Goal: Transaction & Acquisition: Purchase product/service

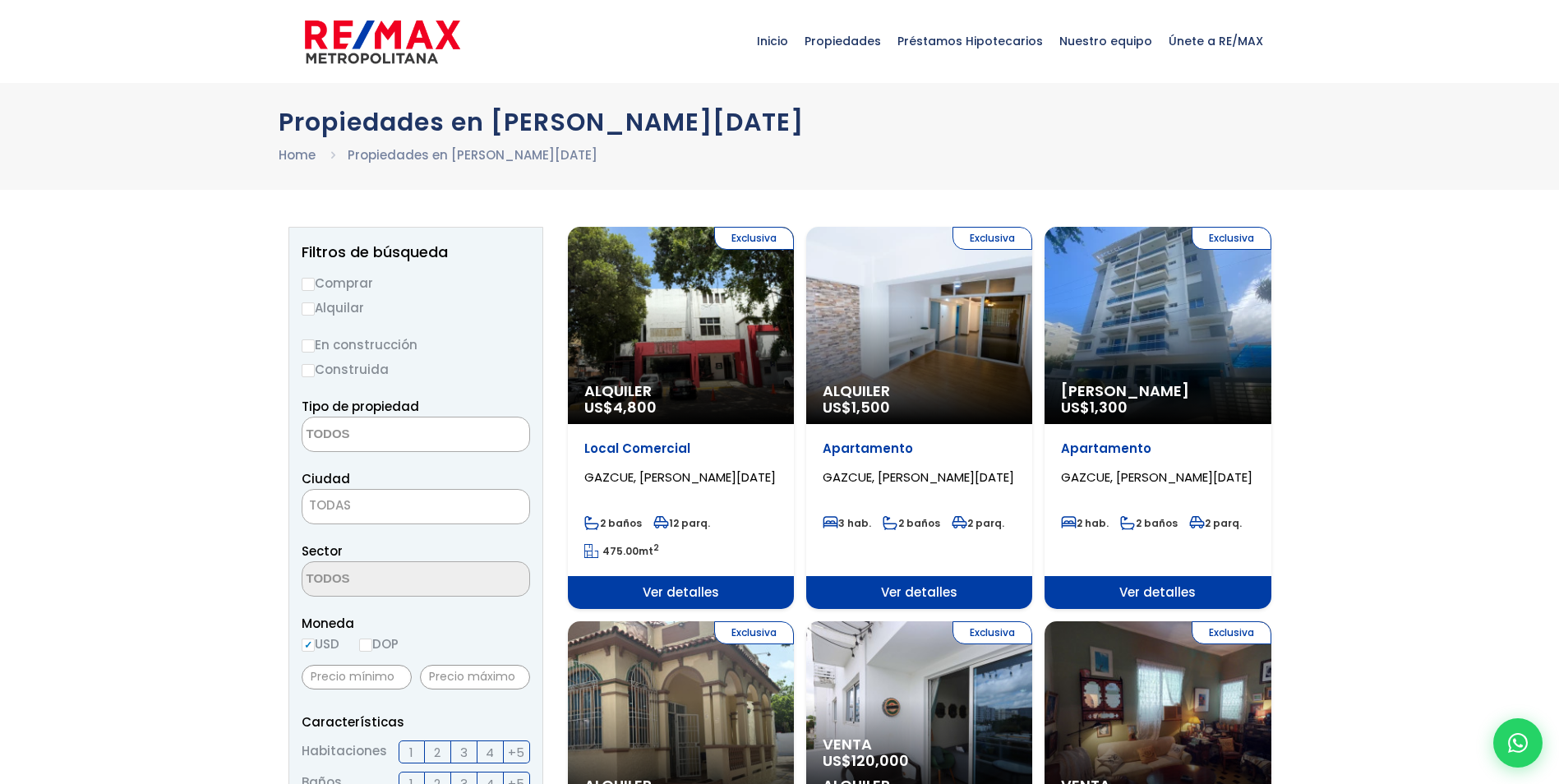
select select
click at [312, 304] on input "Alquilar" at bounding box center [308, 309] width 13 height 13
radio input "true"
click at [332, 430] on textarea "Search" at bounding box center [382, 435] width 159 height 35
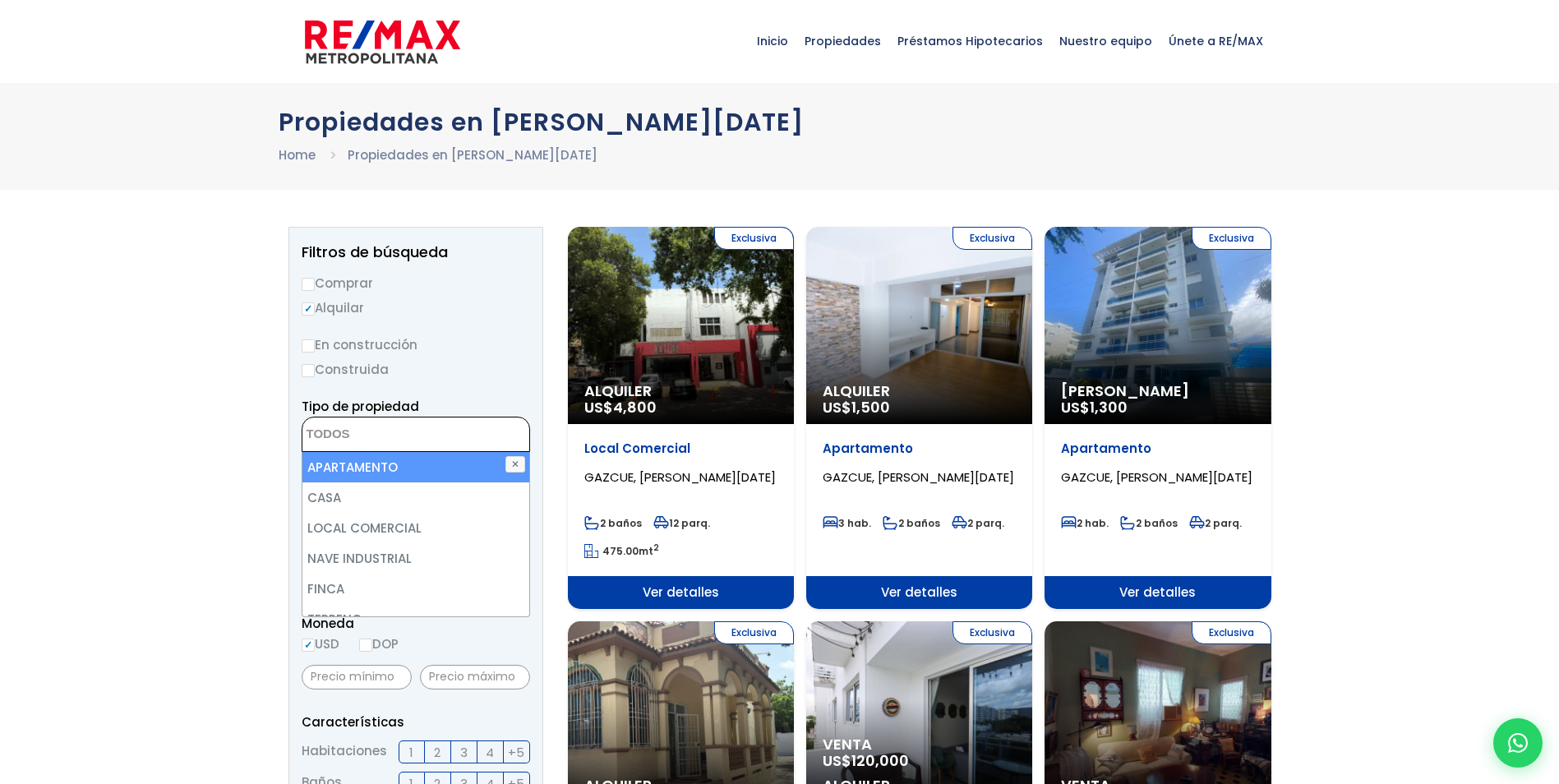
click at [335, 477] on li "APARTAMENTO" at bounding box center [416, 467] width 227 height 30
select select "apartment"
click at [370, 468] on li "APARTAMENTO" at bounding box center [416, 467] width 227 height 30
click at [326, 467] on li "APARTAMENTO" at bounding box center [416, 467] width 227 height 30
select select "apartment"
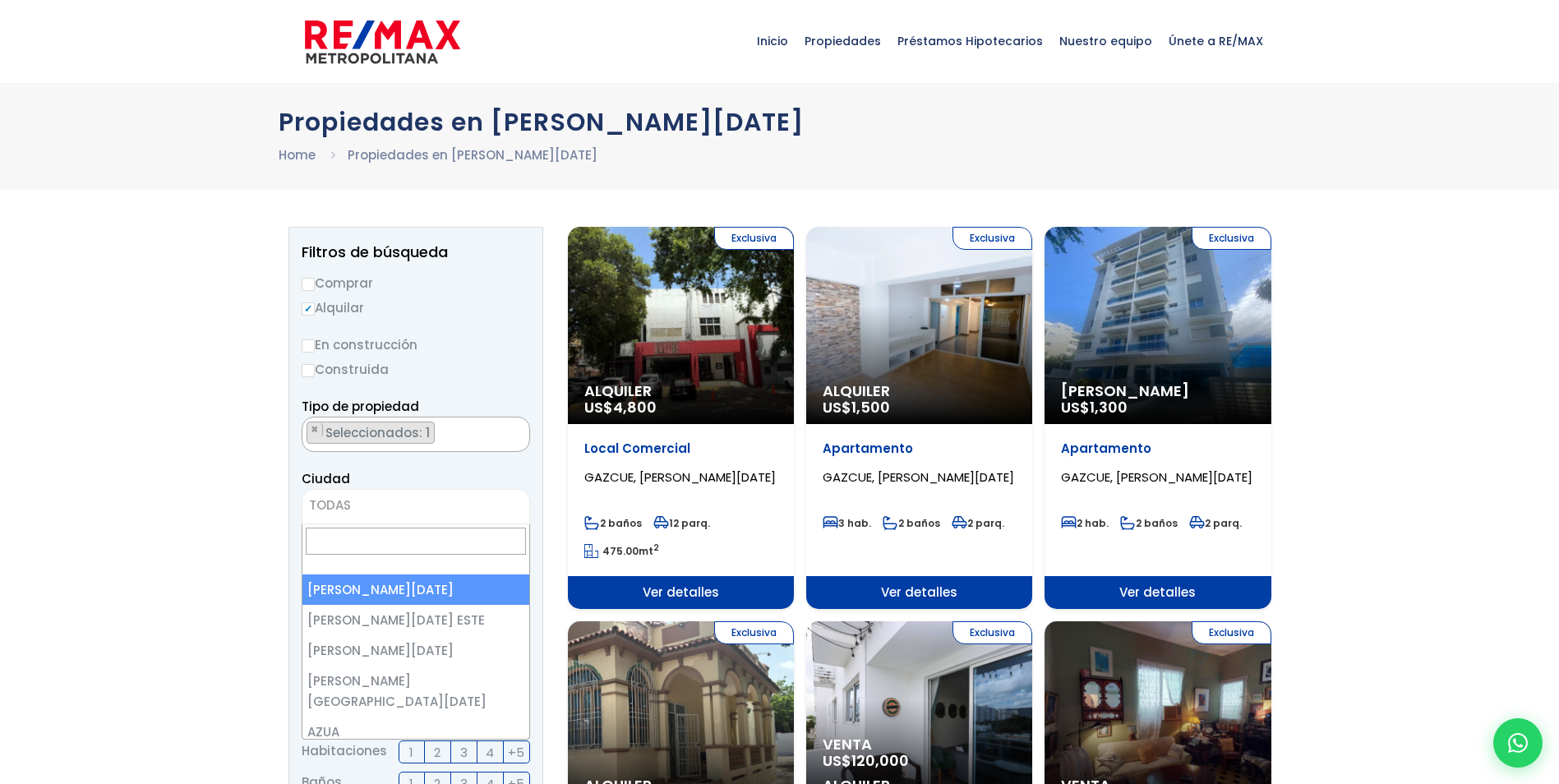
click at [348, 498] on span "TODAS" at bounding box center [330, 505] width 42 height 18
select select "1"
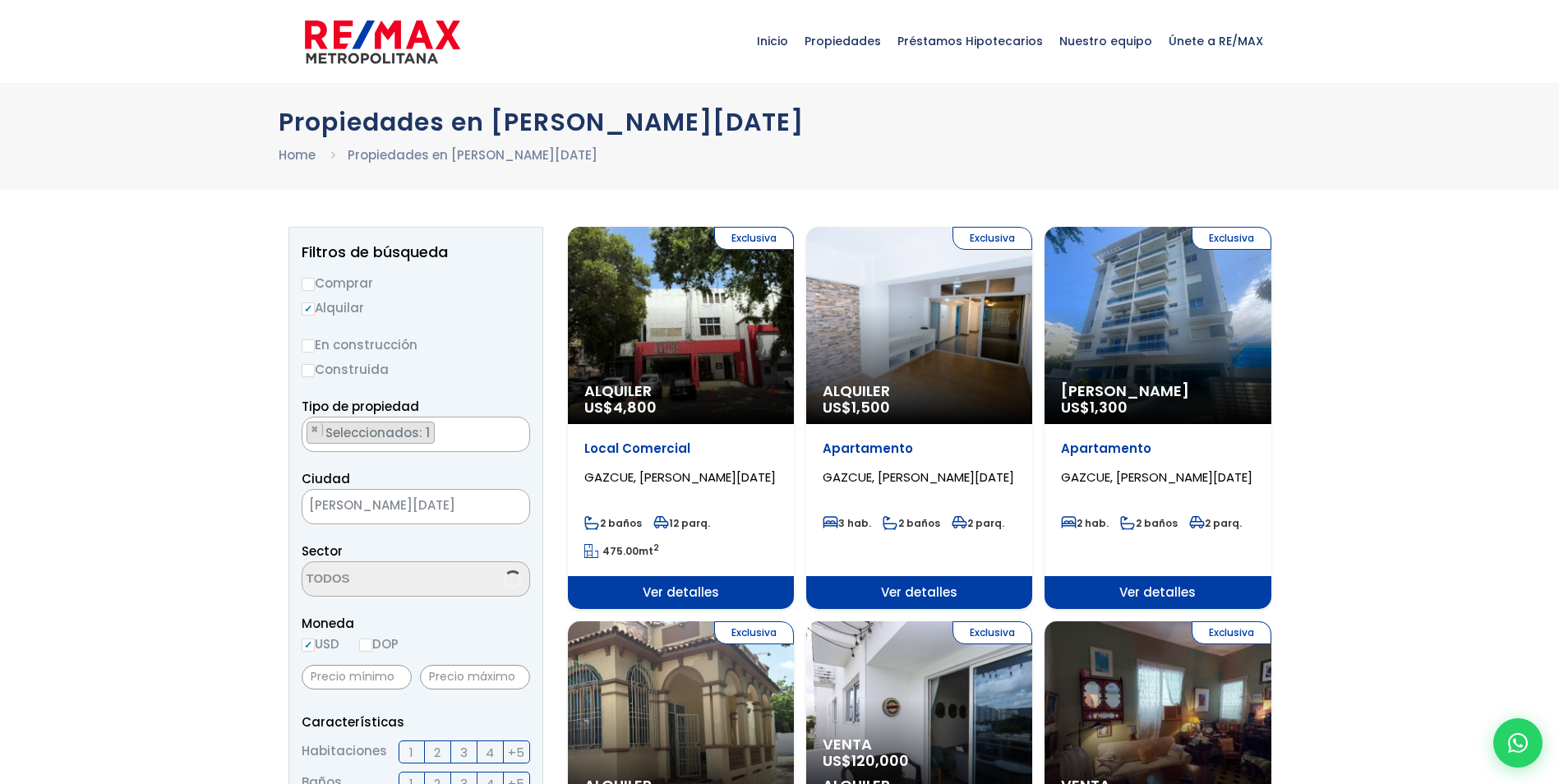
click at [375, 649] on label "DOP" at bounding box center [379, 643] width 39 height 21
click at [0, 0] on input "DOP" at bounding box center [0, 0] width 0 height 0
click at [458, 676] on input "text" at bounding box center [474, 677] width 110 height 24
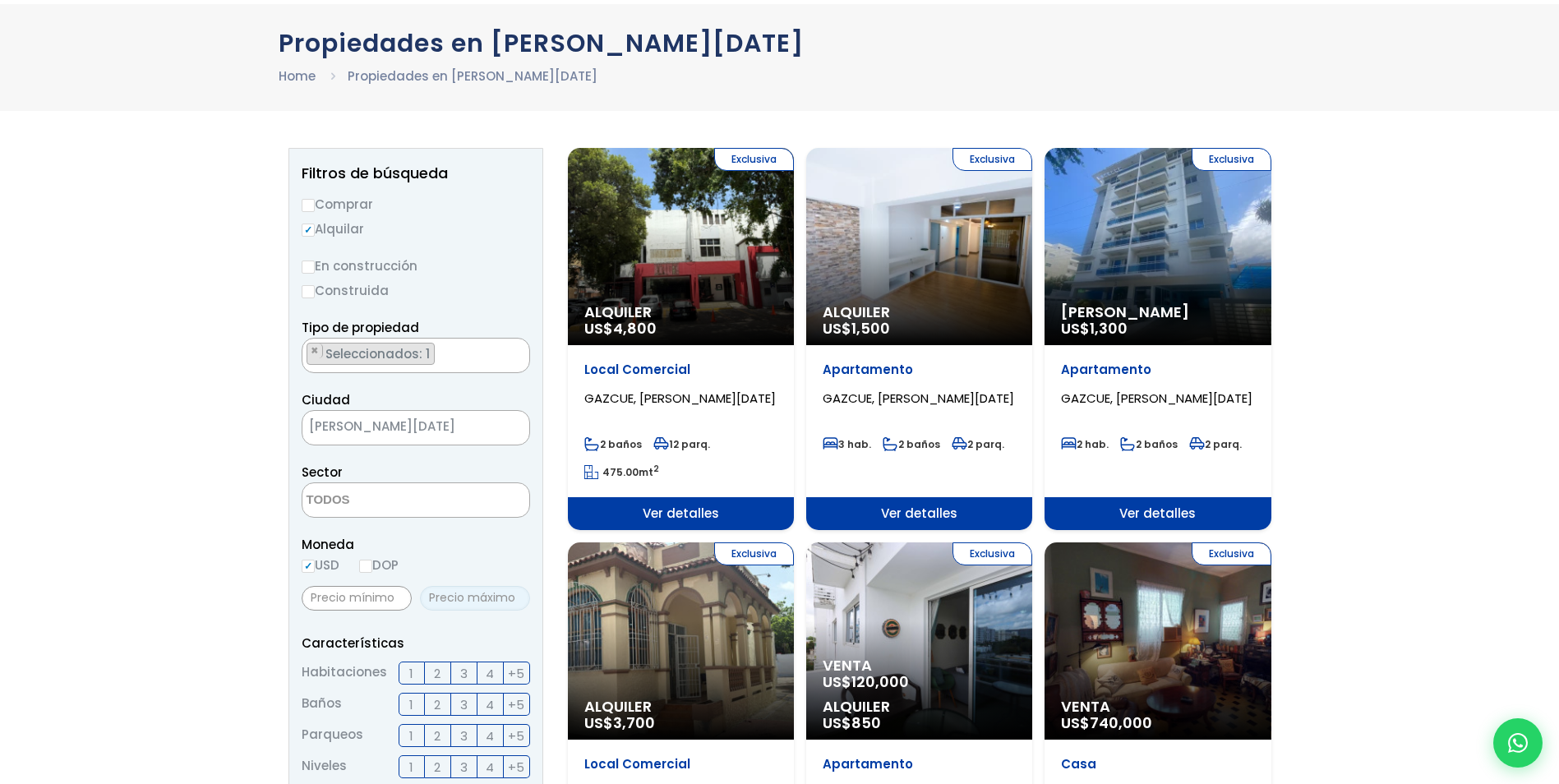
scroll to position [164, 0]
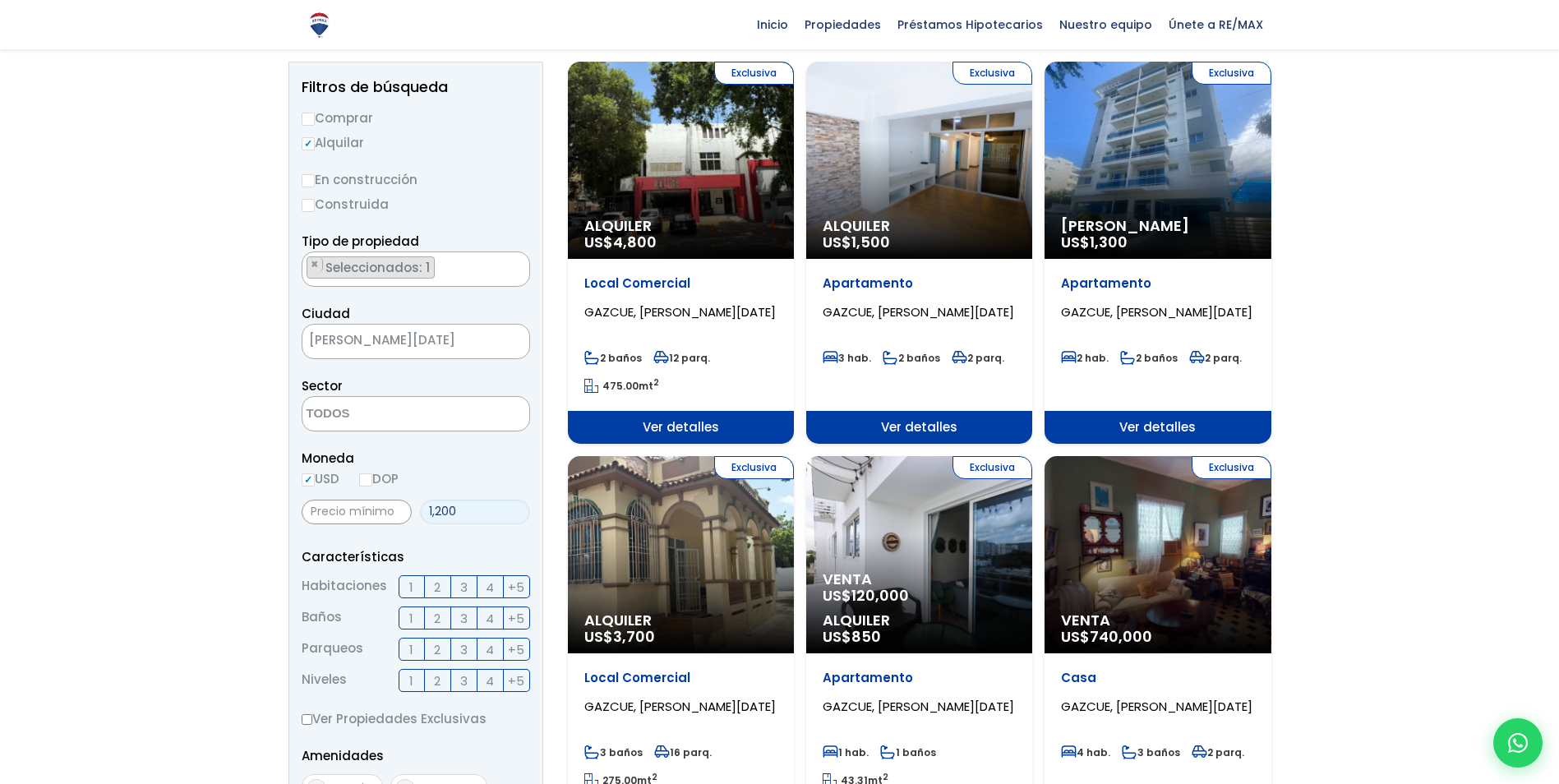
type input "1,200"
click at [435, 585] on span "2" at bounding box center [437, 587] width 7 height 21
click at [0, 0] on input "2" at bounding box center [0, 0] width 0 height 0
click at [443, 651] on label "2" at bounding box center [437, 648] width 26 height 23
click at [0, 0] on input "2" at bounding box center [0, 0] width 0 height 0
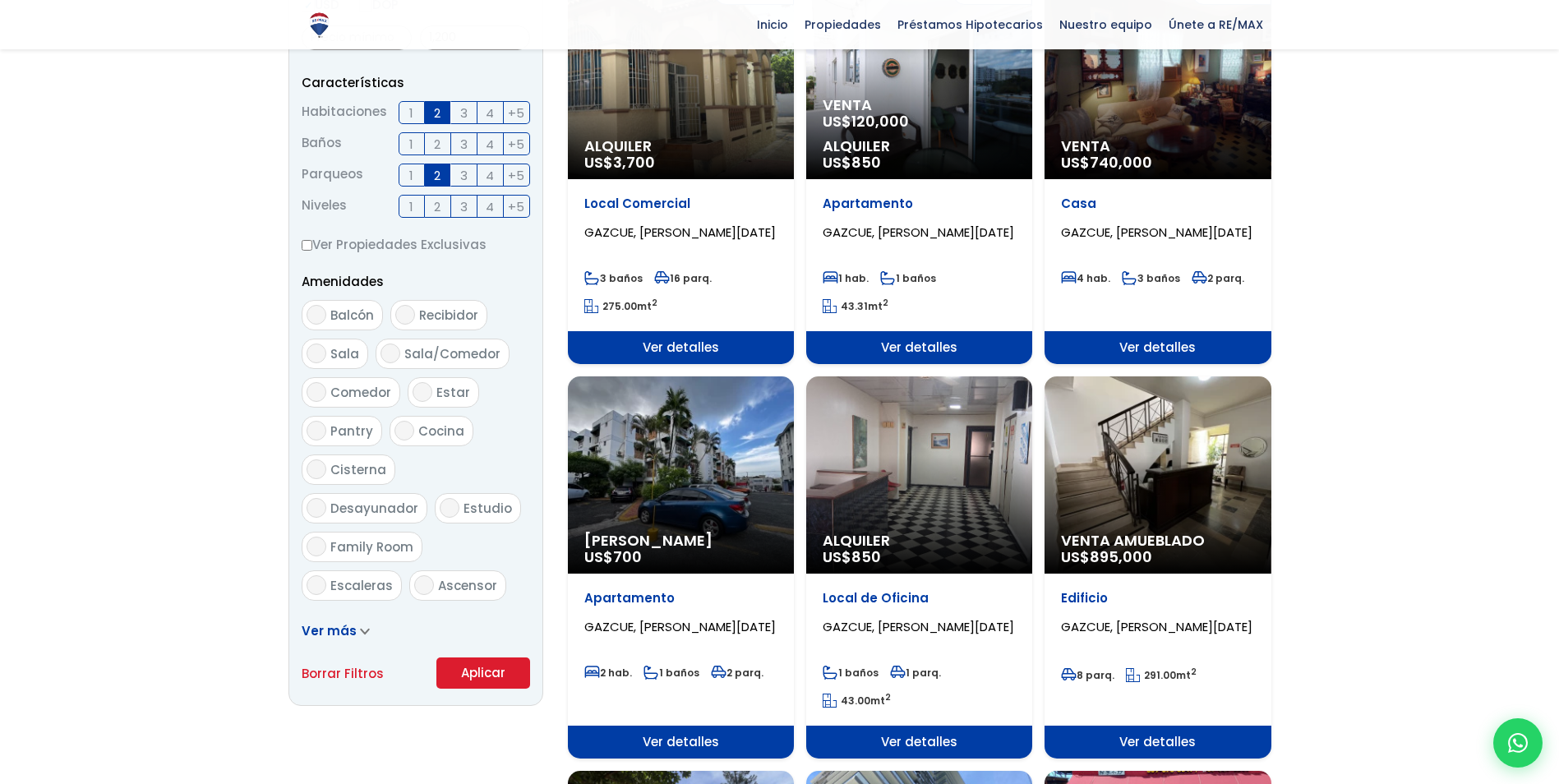
scroll to position [658, 0]
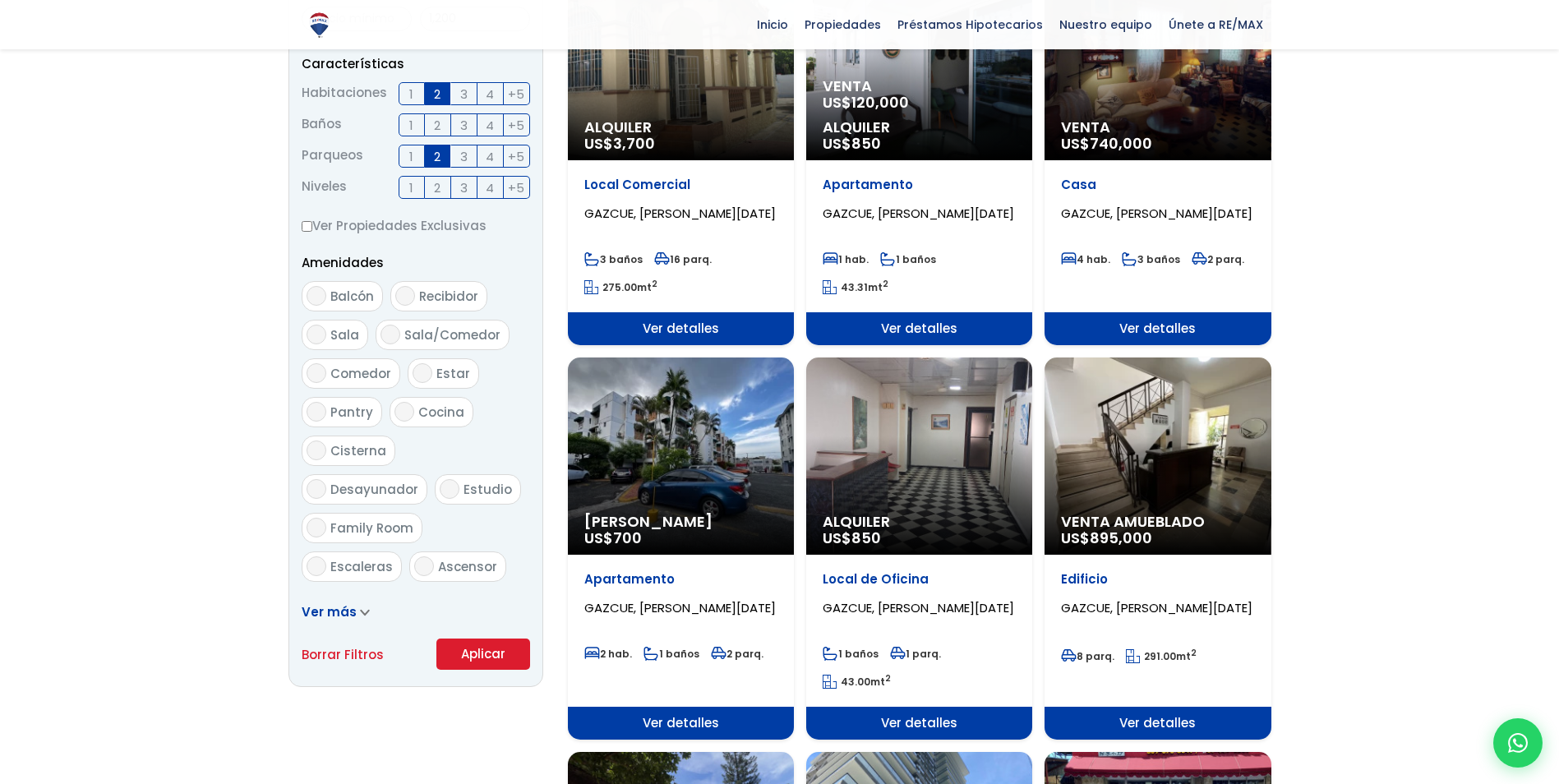
click at [477, 654] on button "Aplicar" at bounding box center [483, 653] width 94 height 31
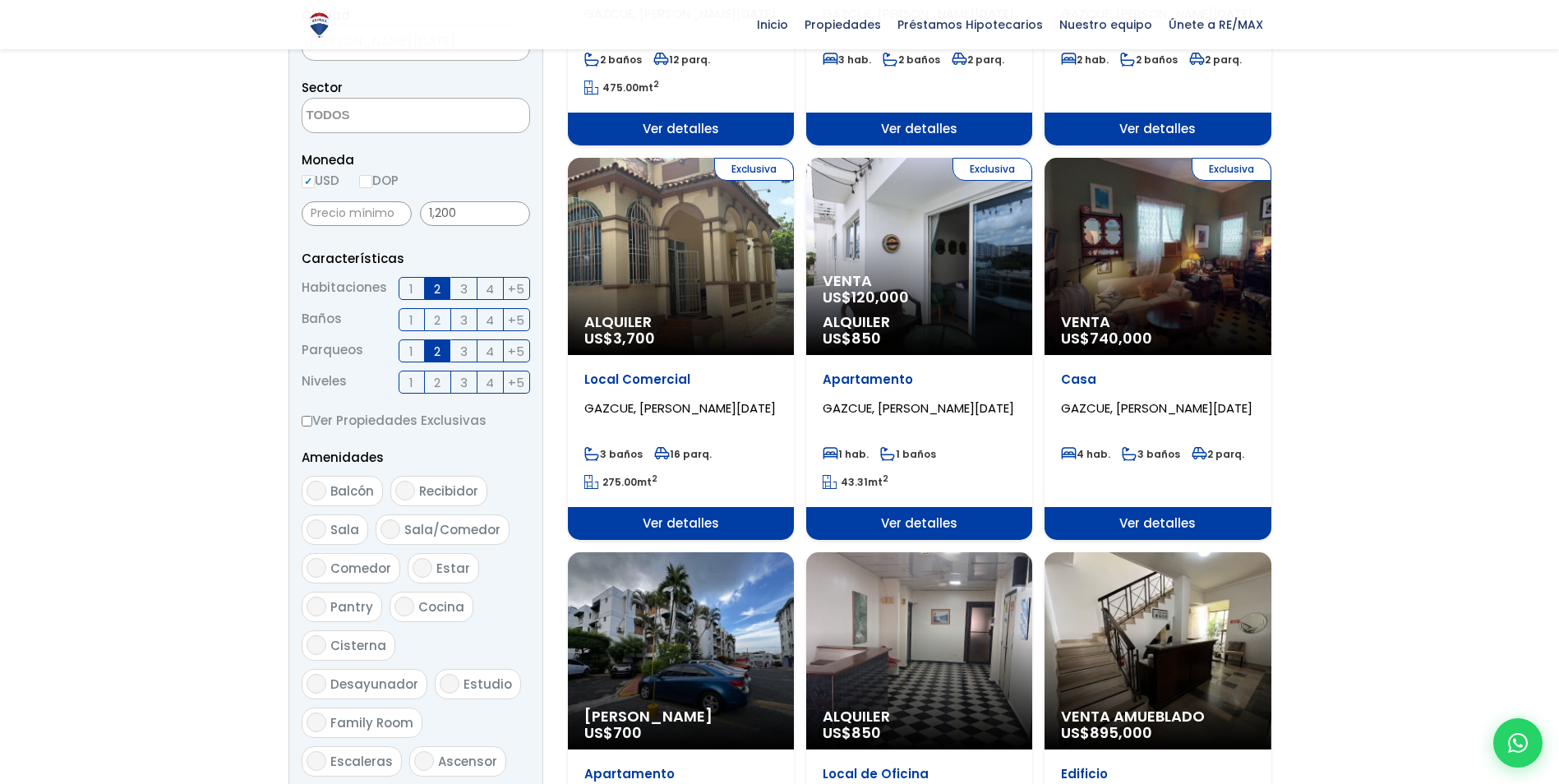
scroll to position [246, 0]
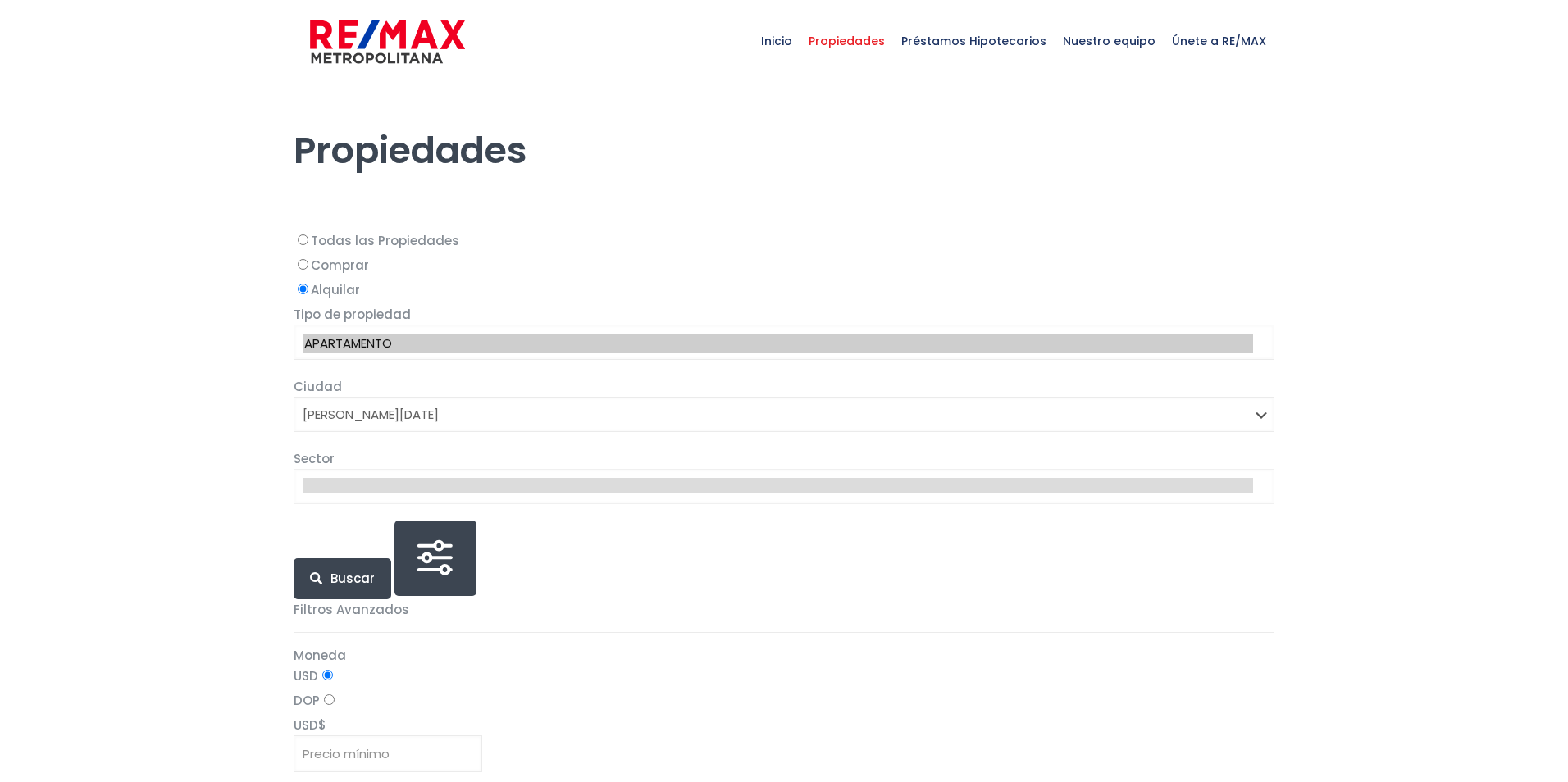
select select "1"
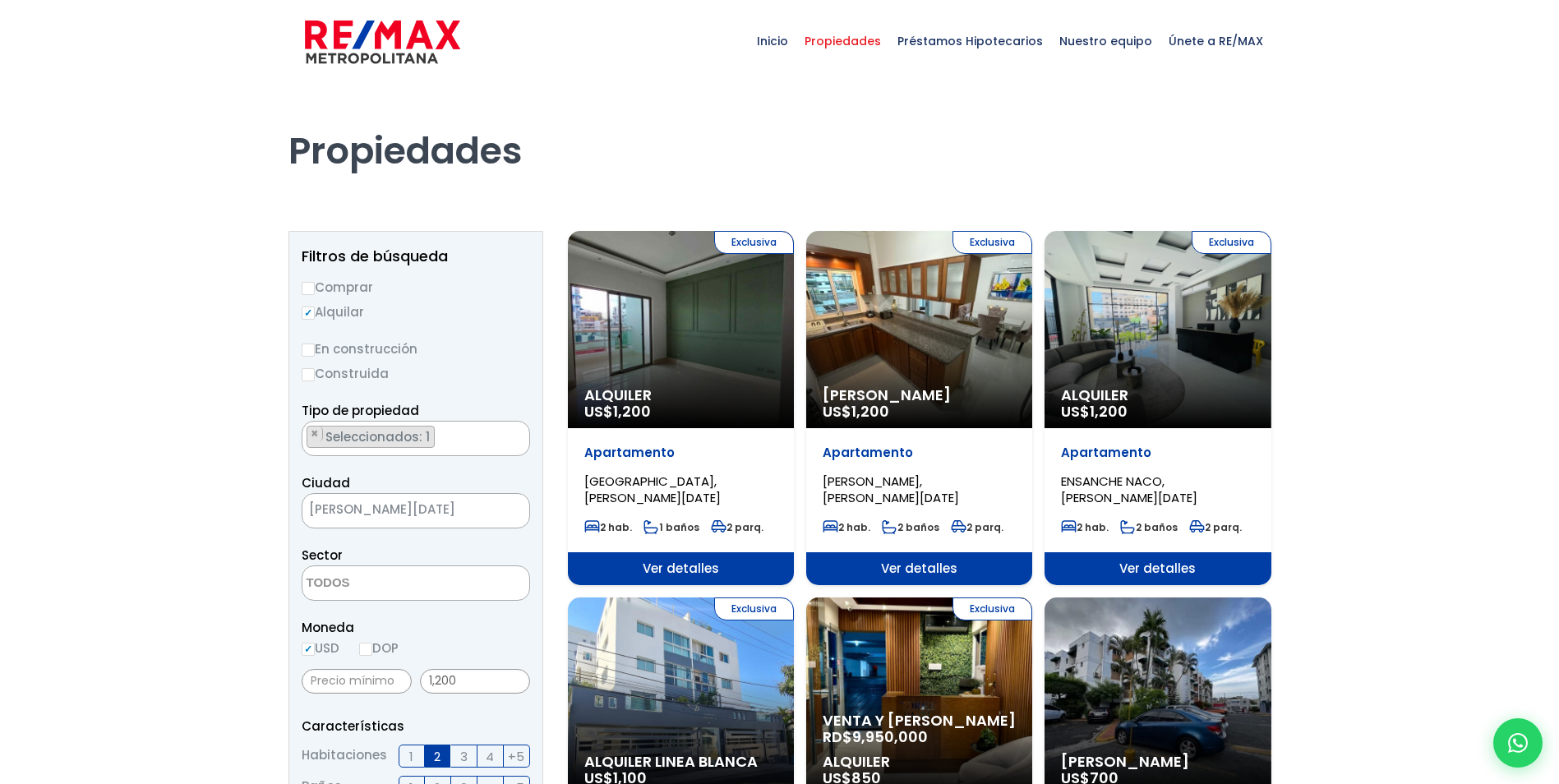
drag, startPoint x: 402, startPoint y: 587, endPoint x: 411, endPoint y: 581, distance: 10.8
click at [402, 588] on textarea "Search" at bounding box center [382, 584] width 159 height 35
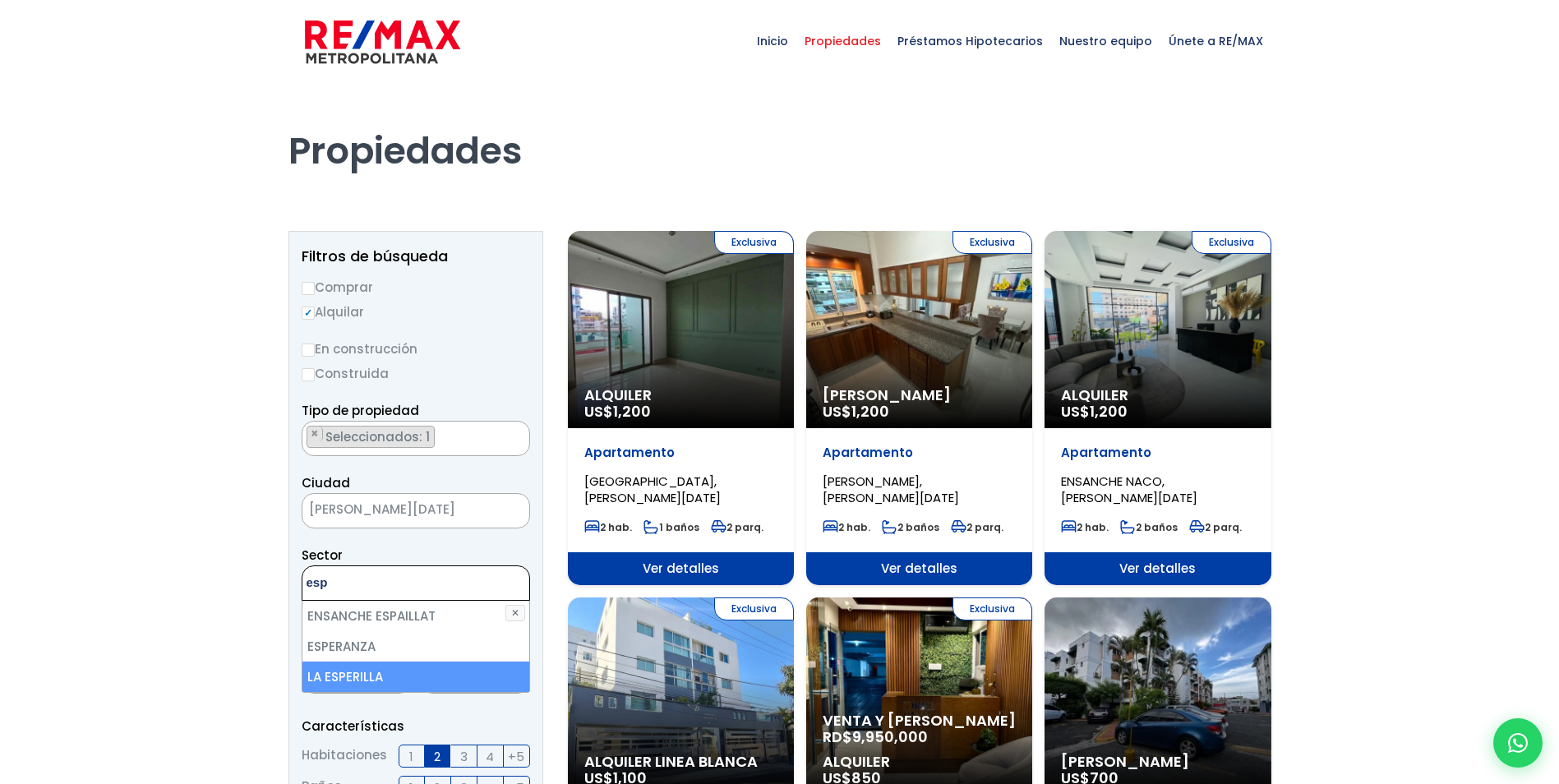
type textarea "esp"
click at [356, 666] on li "LA ESPERILLA" at bounding box center [416, 677] width 227 height 30
select select "180"
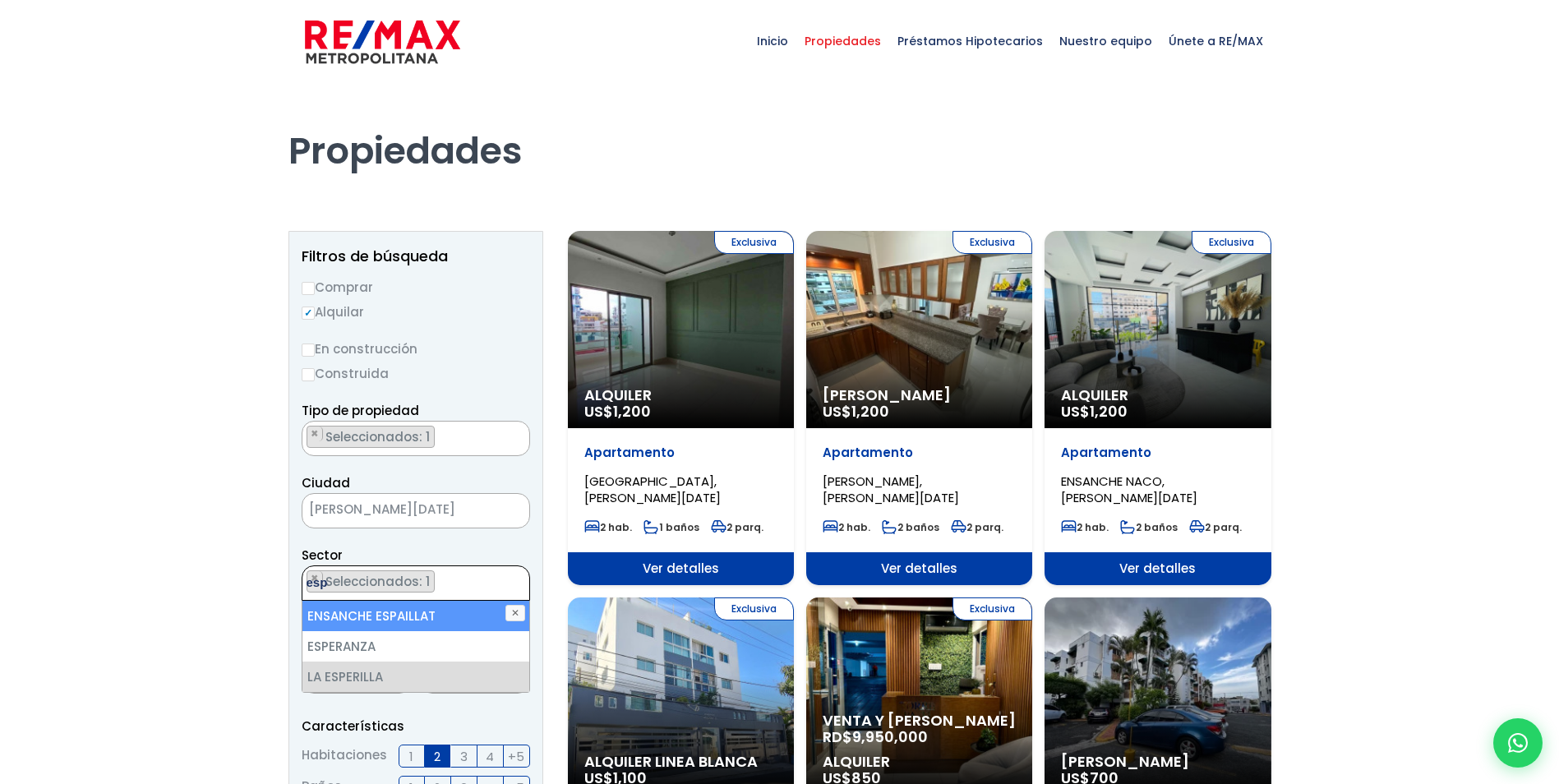
click at [447, 579] on ul "× Seleccionados: 1" at bounding box center [405, 584] width 206 height 35
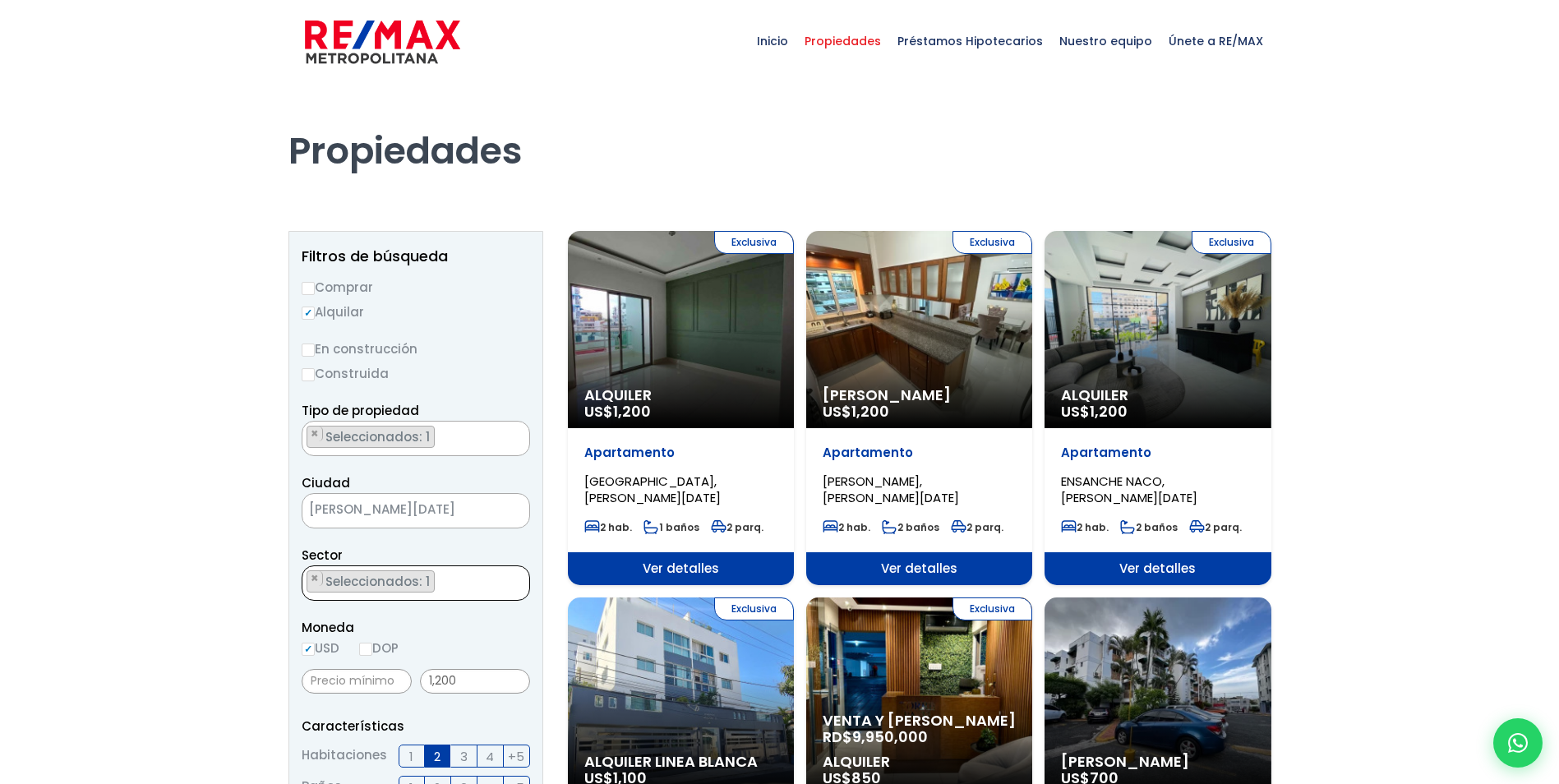
click at [448, 580] on ul "× Seleccionados: 1" at bounding box center [405, 584] width 206 height 35
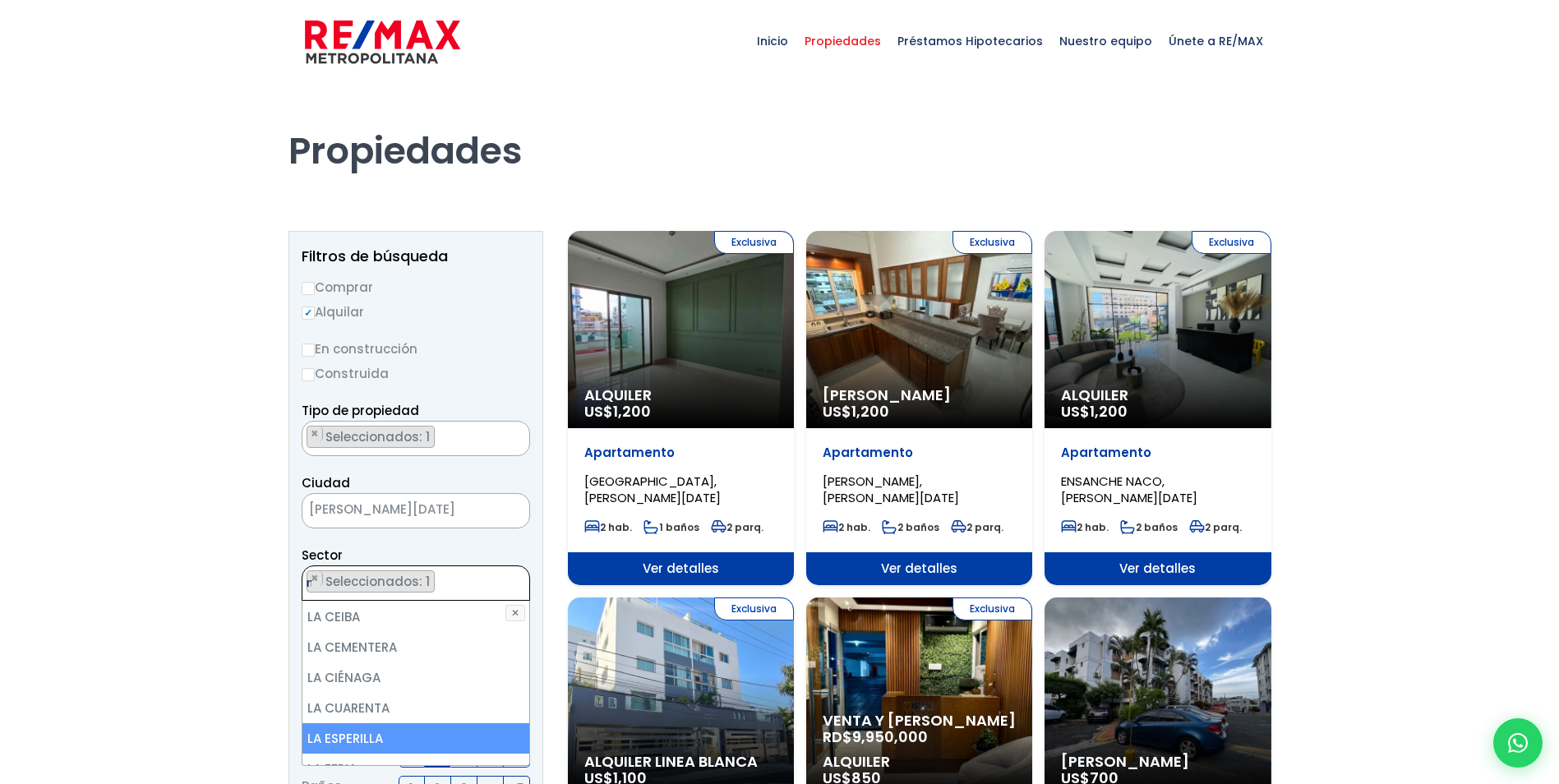
scroll to position [0, 0]
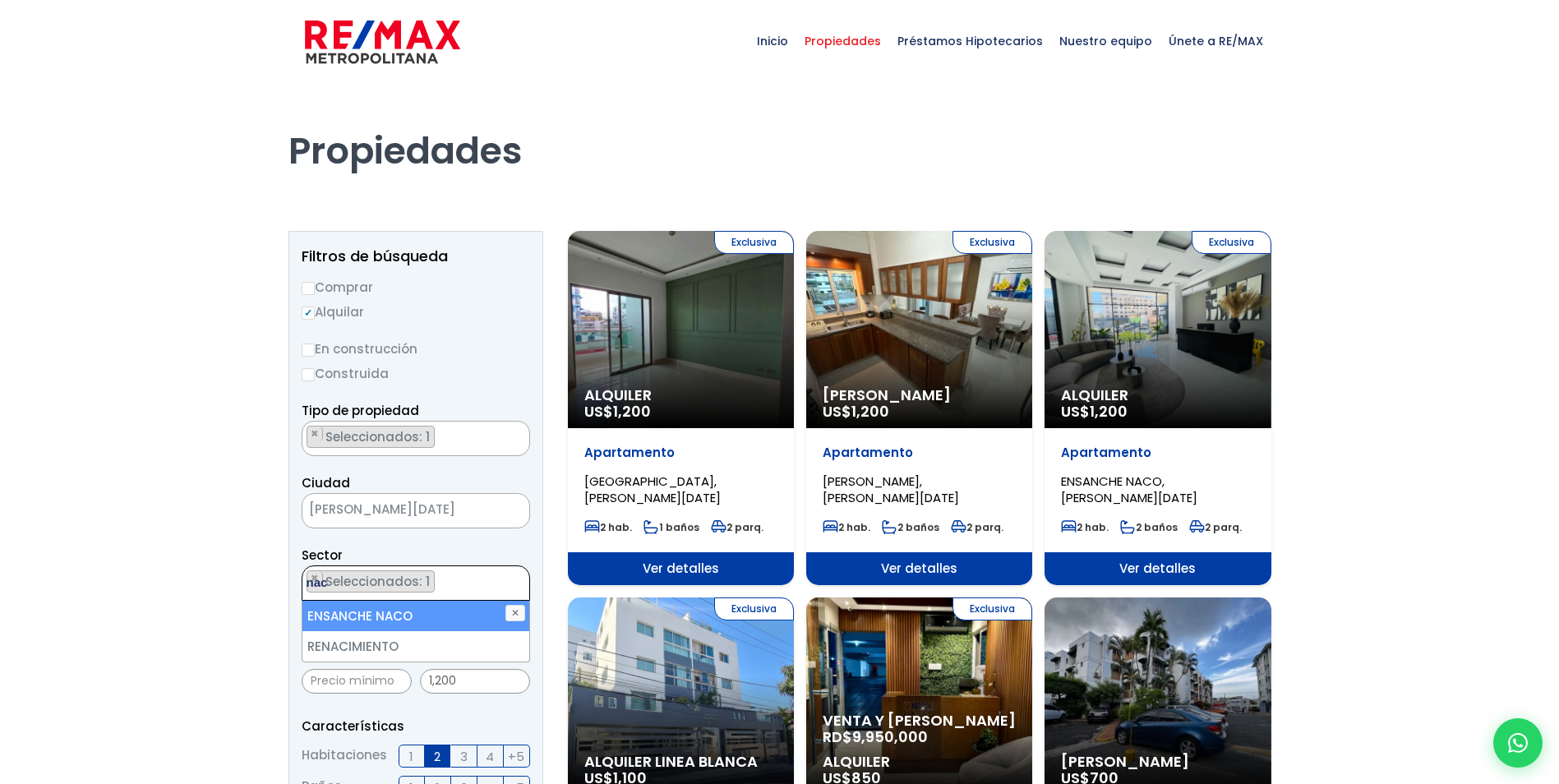
type textarea "nac"
click at [417, 609] on li "ENSANCHE NACO" at bounding box center [416, 616] width 227 height 30
select select "182"
click at [457, 573] on ul "× Seleccionados: 2 × Seleccionados: 2" at bounding box center [405, 584] width 206 height 35
type textarea "pia"
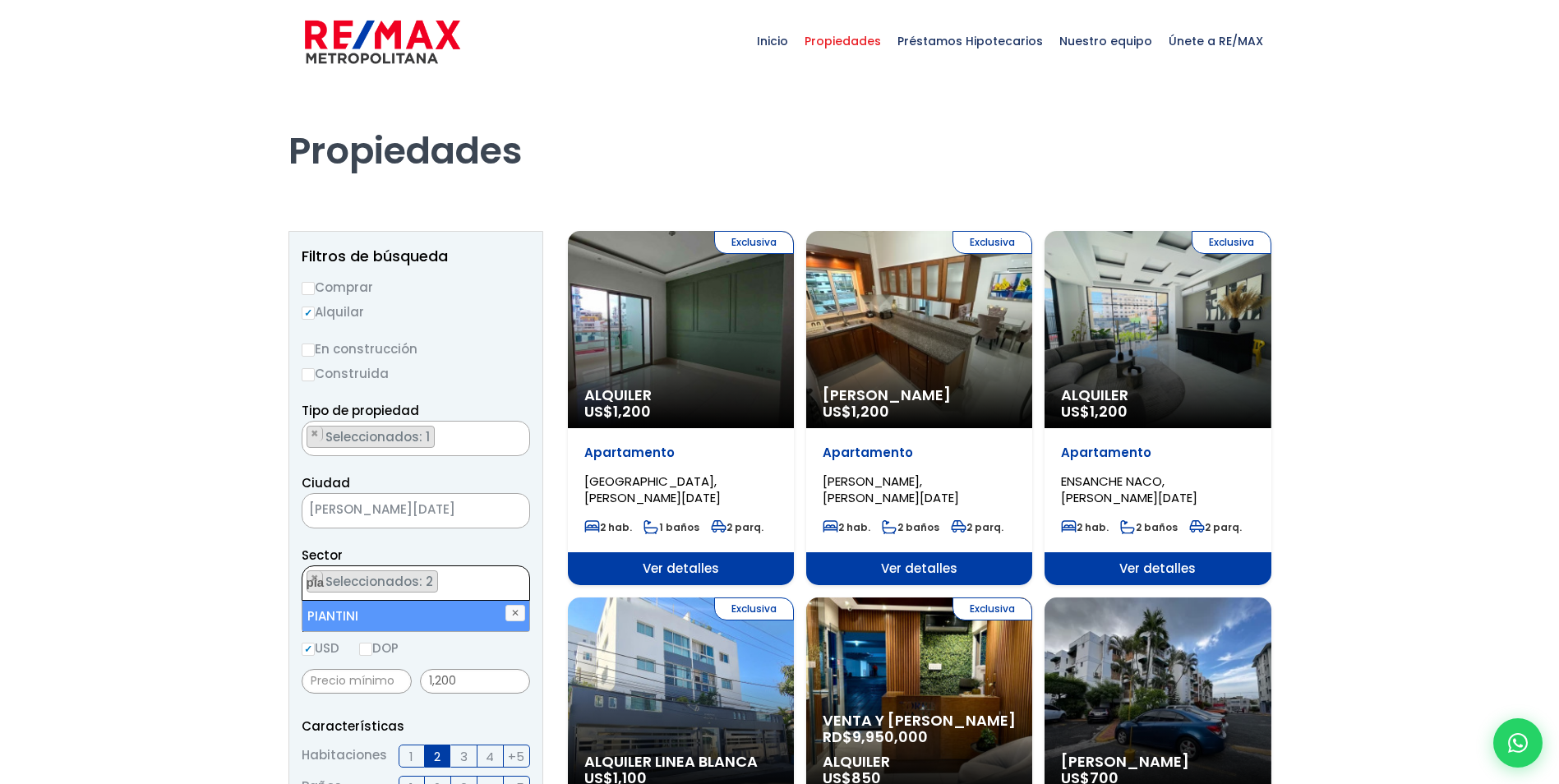
click at [436, 613] on li "PIANTINI" at bounding box center [416, 616] width 227 height 30
click at [525, 645] on div "Moneda USD DOP" at bounding box center [416, 640] width 229 height 45
click at [1153, 371] on div "Exclusiva Alquiler US$ 1,200" at bounding box center [1158, 329] width 226 height 197
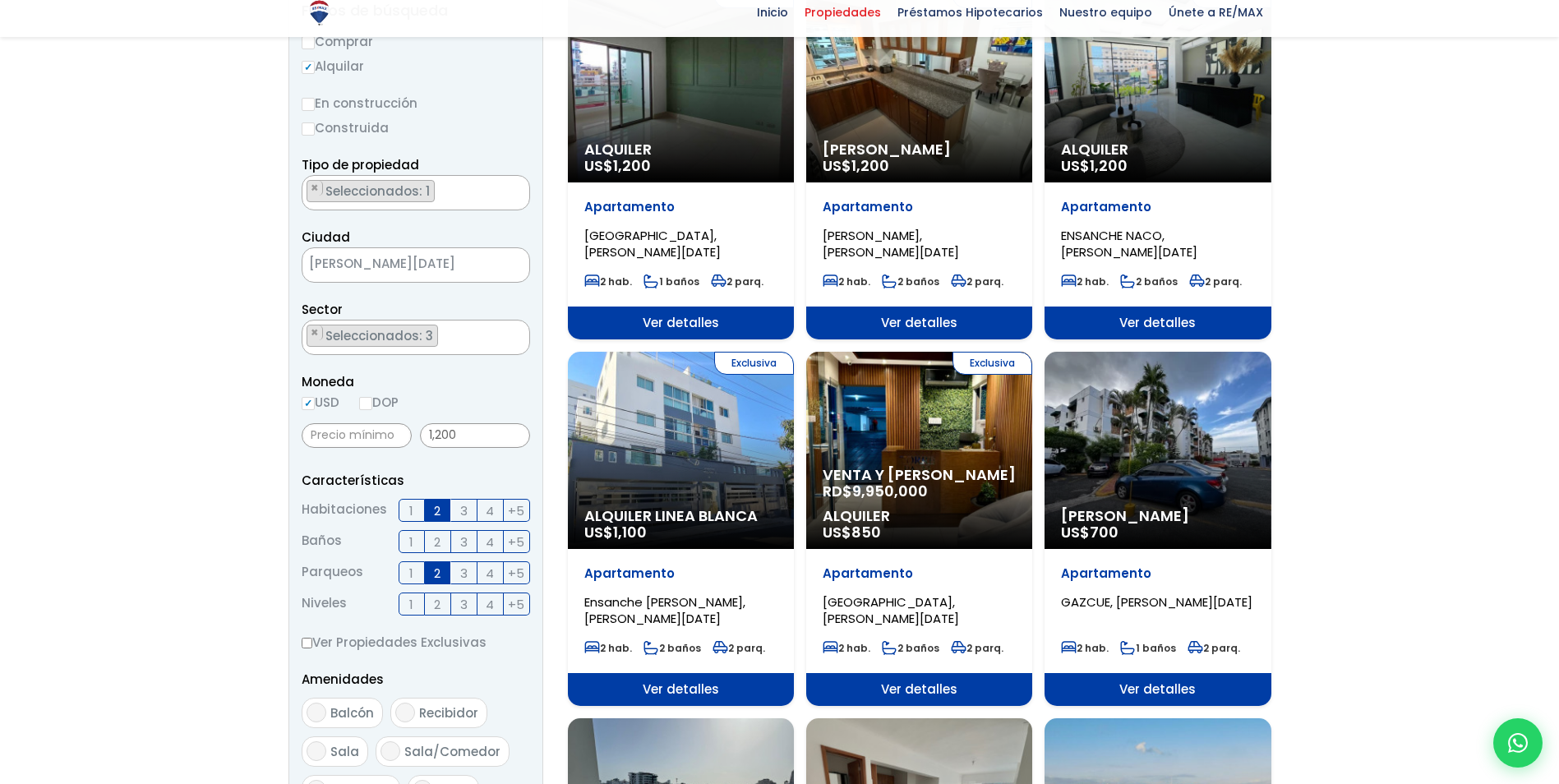
scroll to position [246, 0]
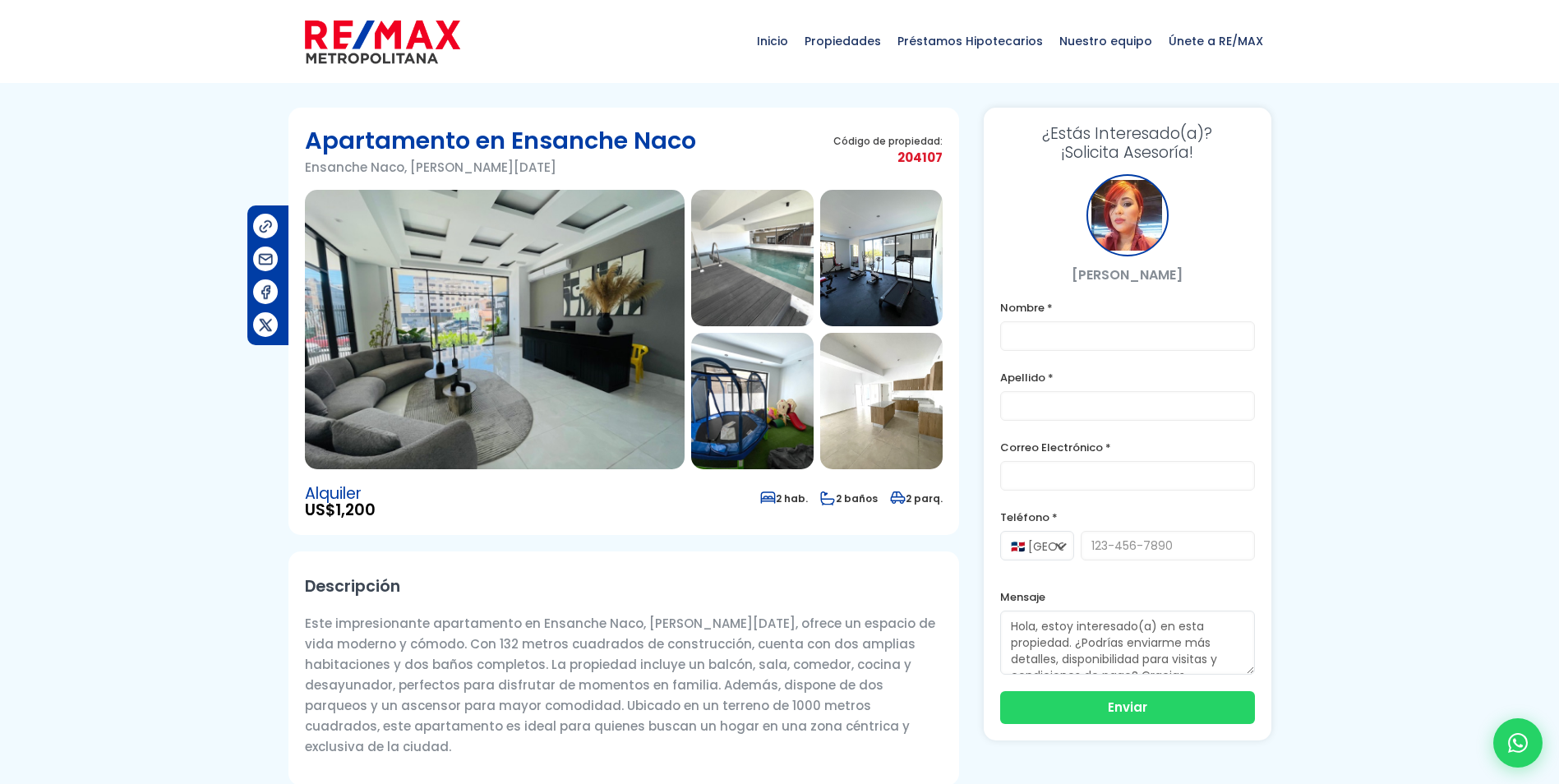
click at [607, 286] on img at bounding box center [494, 330] width 379 height 280
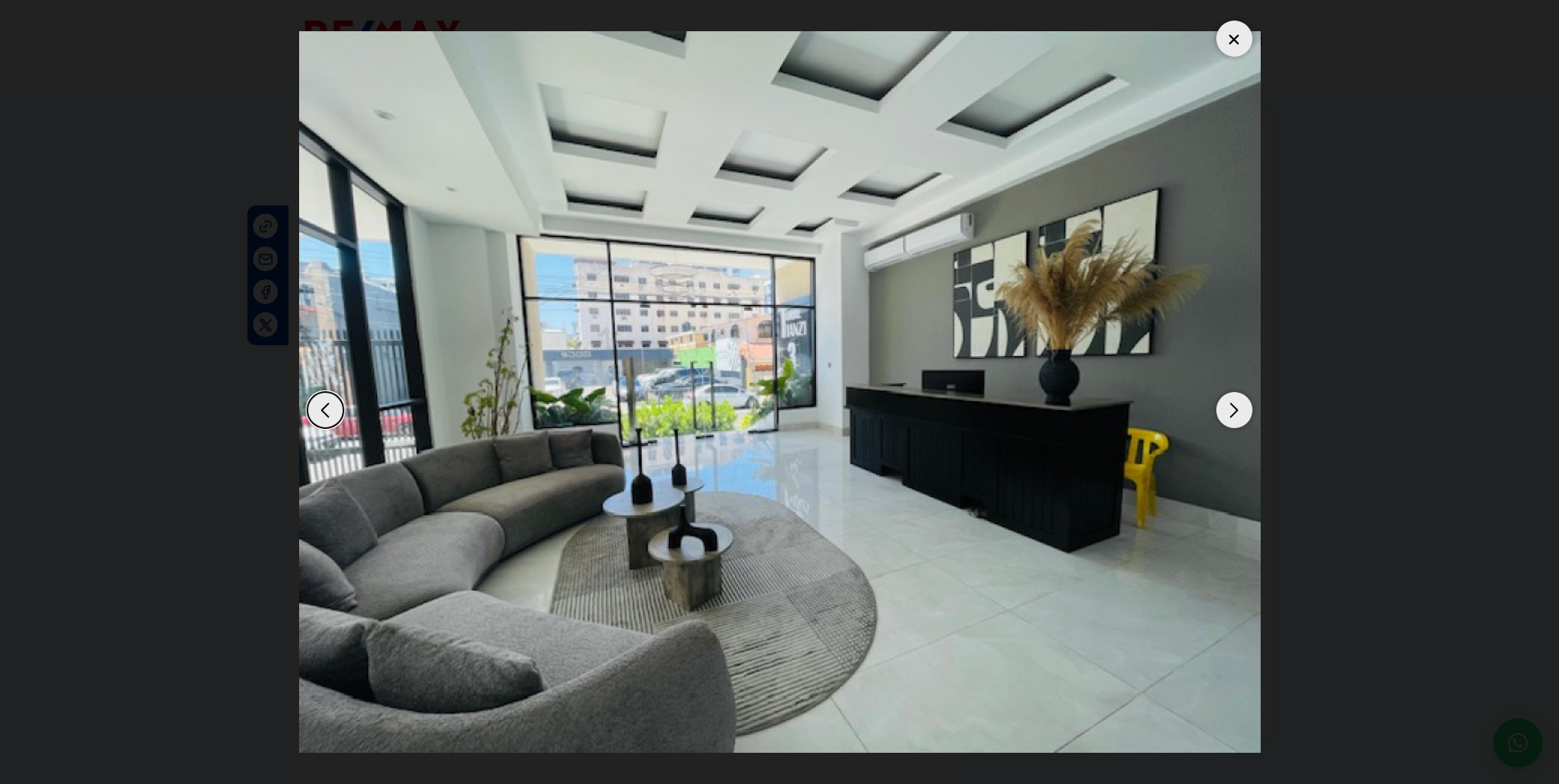
click at [1245, 417] on div "Next slide" at bounding box center [1234, 410] width 36 height 36
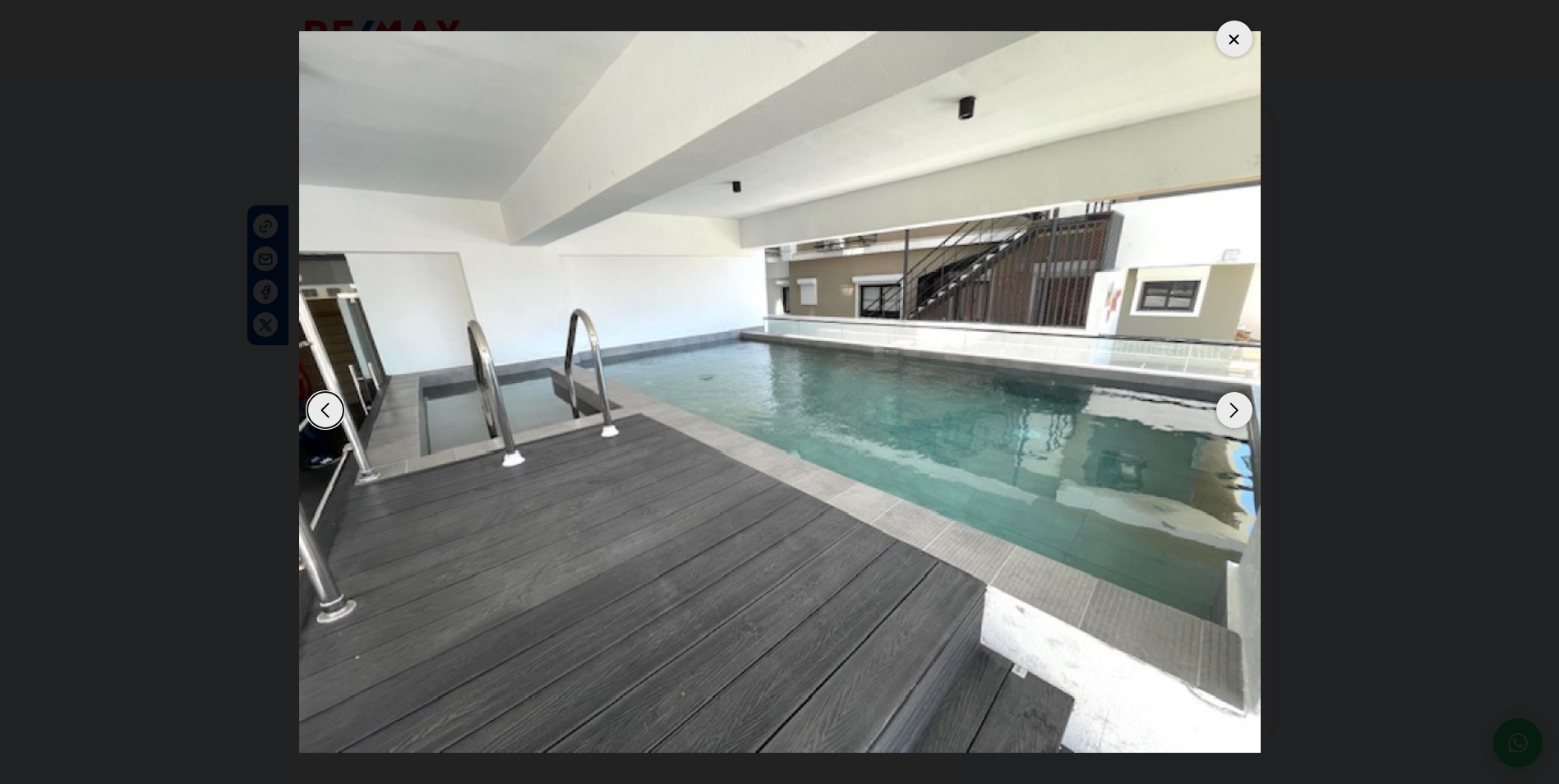
click at [349, 431] on img "2 / 10" at bounding box center [780, 391] width 962 height 721
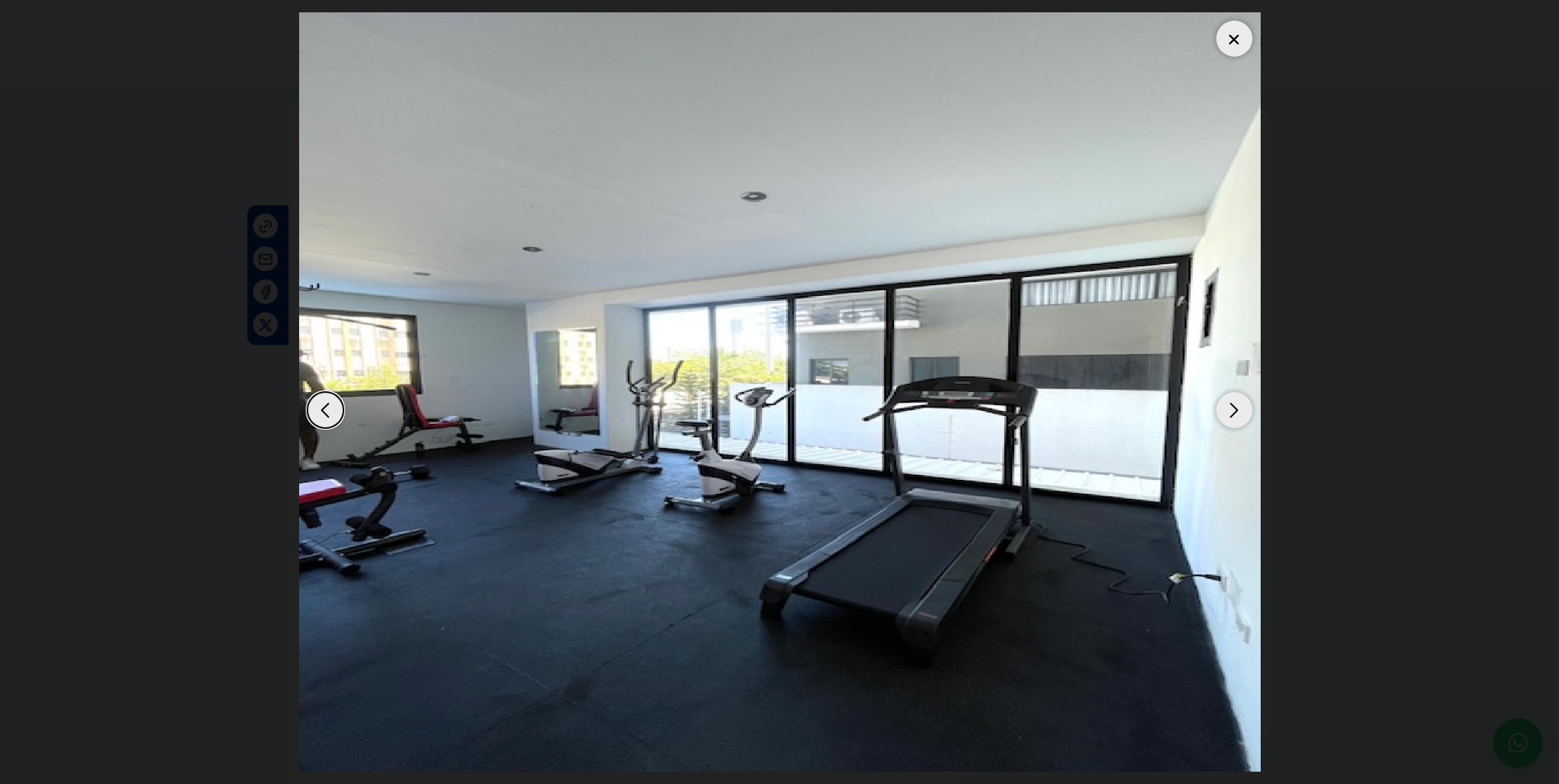
click at [328, 410] on div "Previous slide" at bounding box center [325, 410] width 36 height 36
click at [1240, 413] on div "Next slide" at bounding box center [1234, 410] width 36 height 36
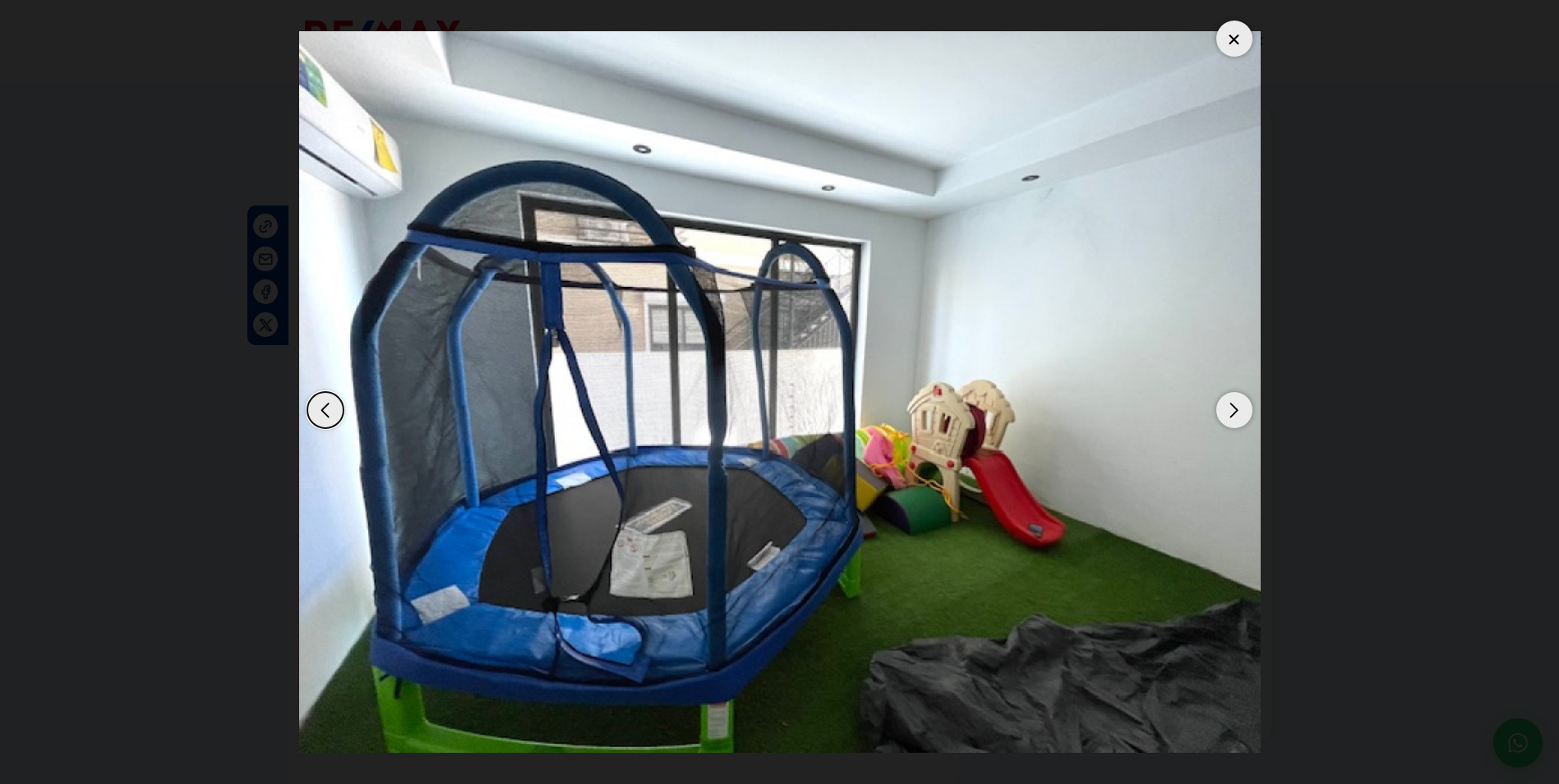
click at [1239, 413] on div "Next slide" at bounding box center [1234, 410] width 36 height 36
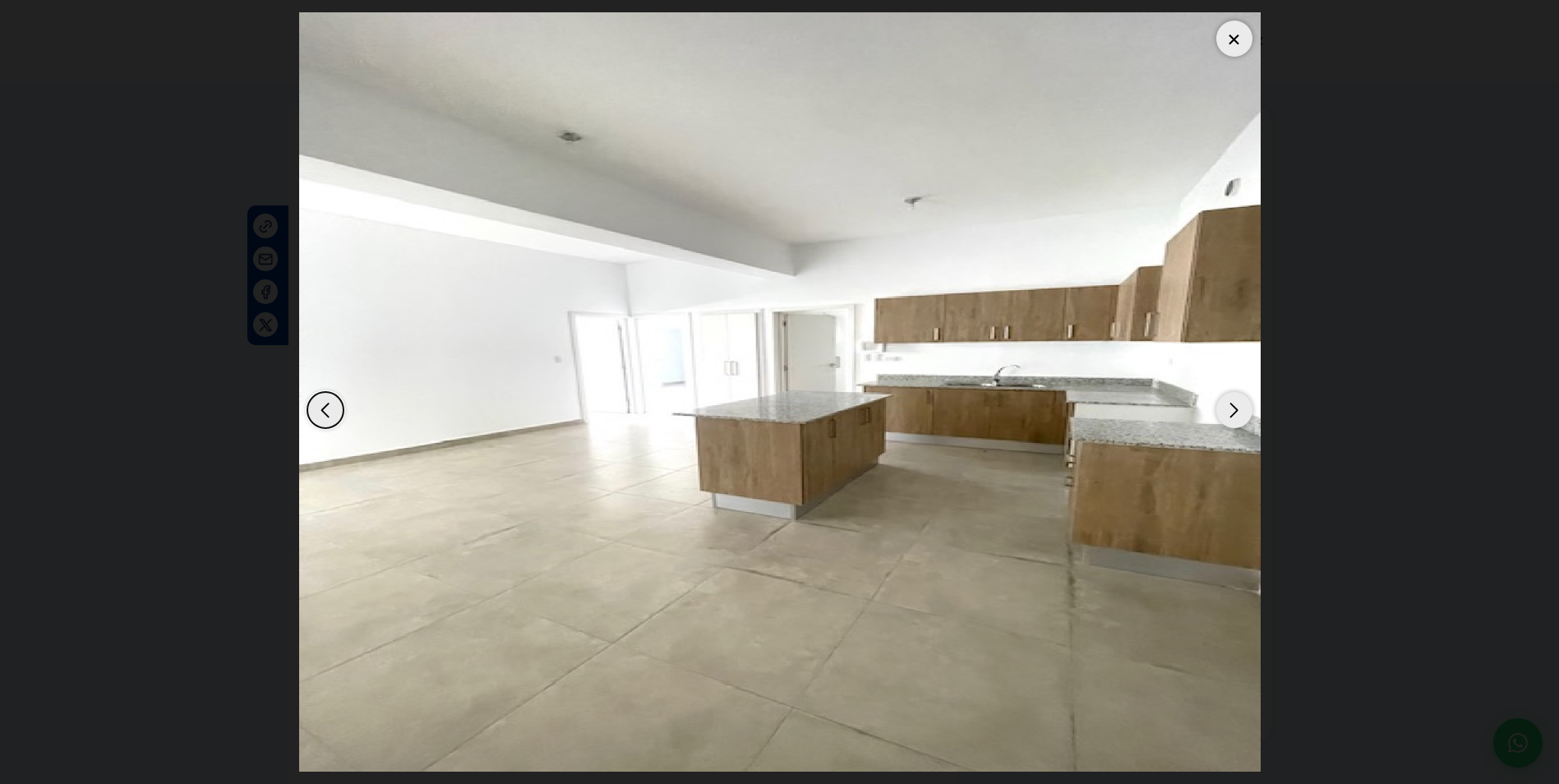
click at [1239, 414] on div "Next slide" at bounding box center [1234, 410] width 36 height 36
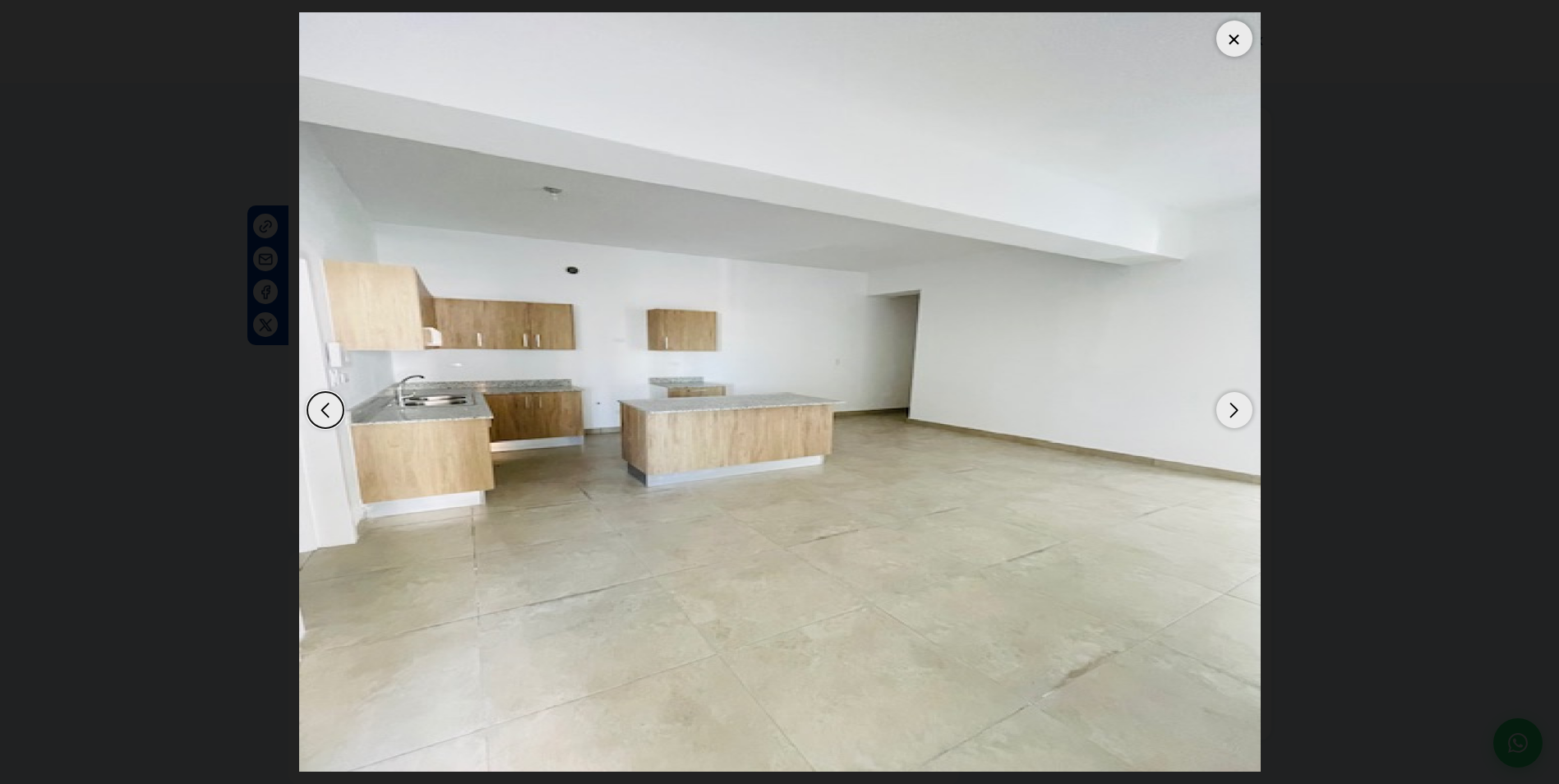
click at [1239, 414] on div "Next slide" at bounding box center [1234, 410] width 36 height 36
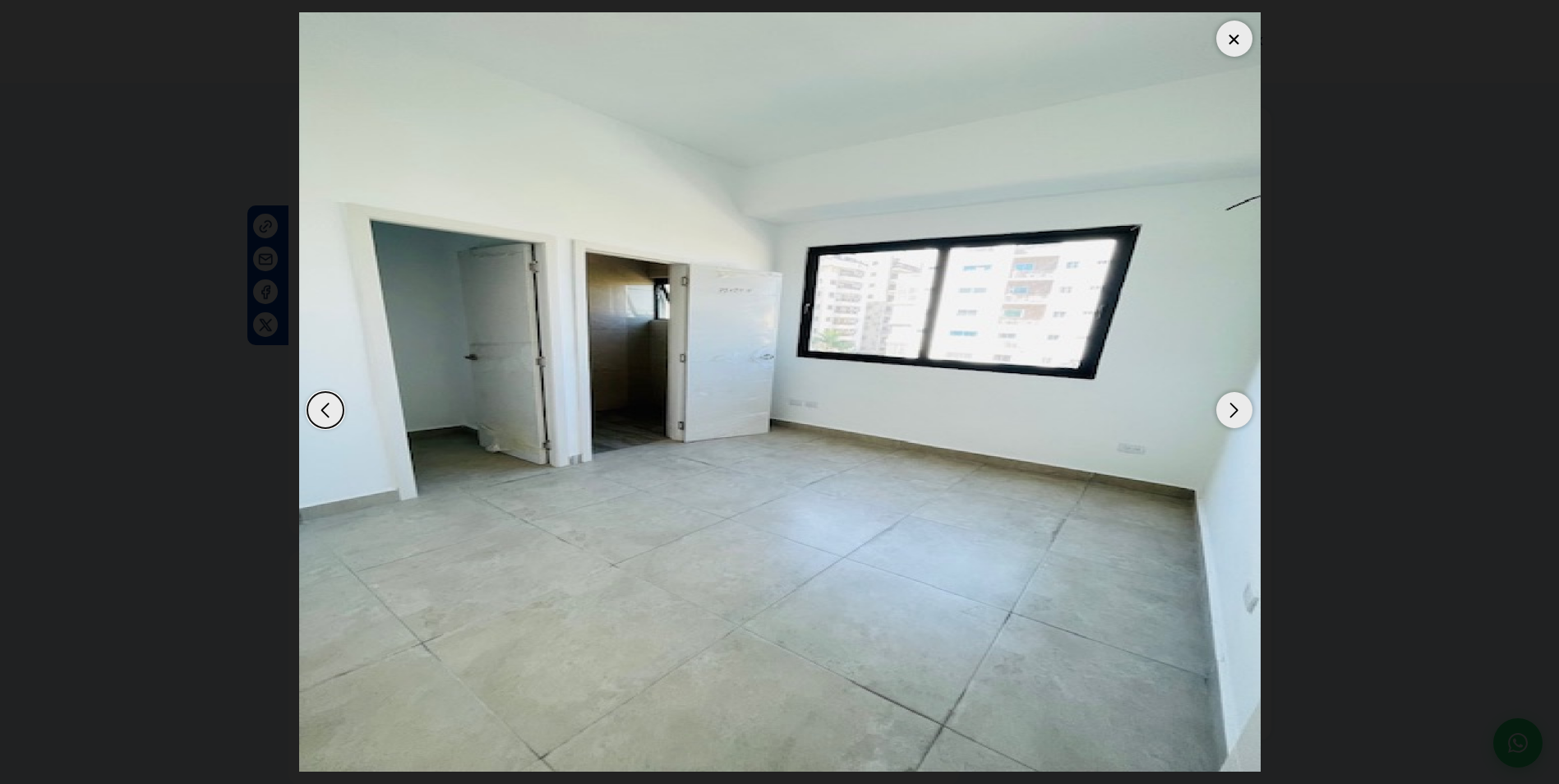
click at [1239, 414] on div "Next slide" at bounding box center [1234, 410] width 36 height 36
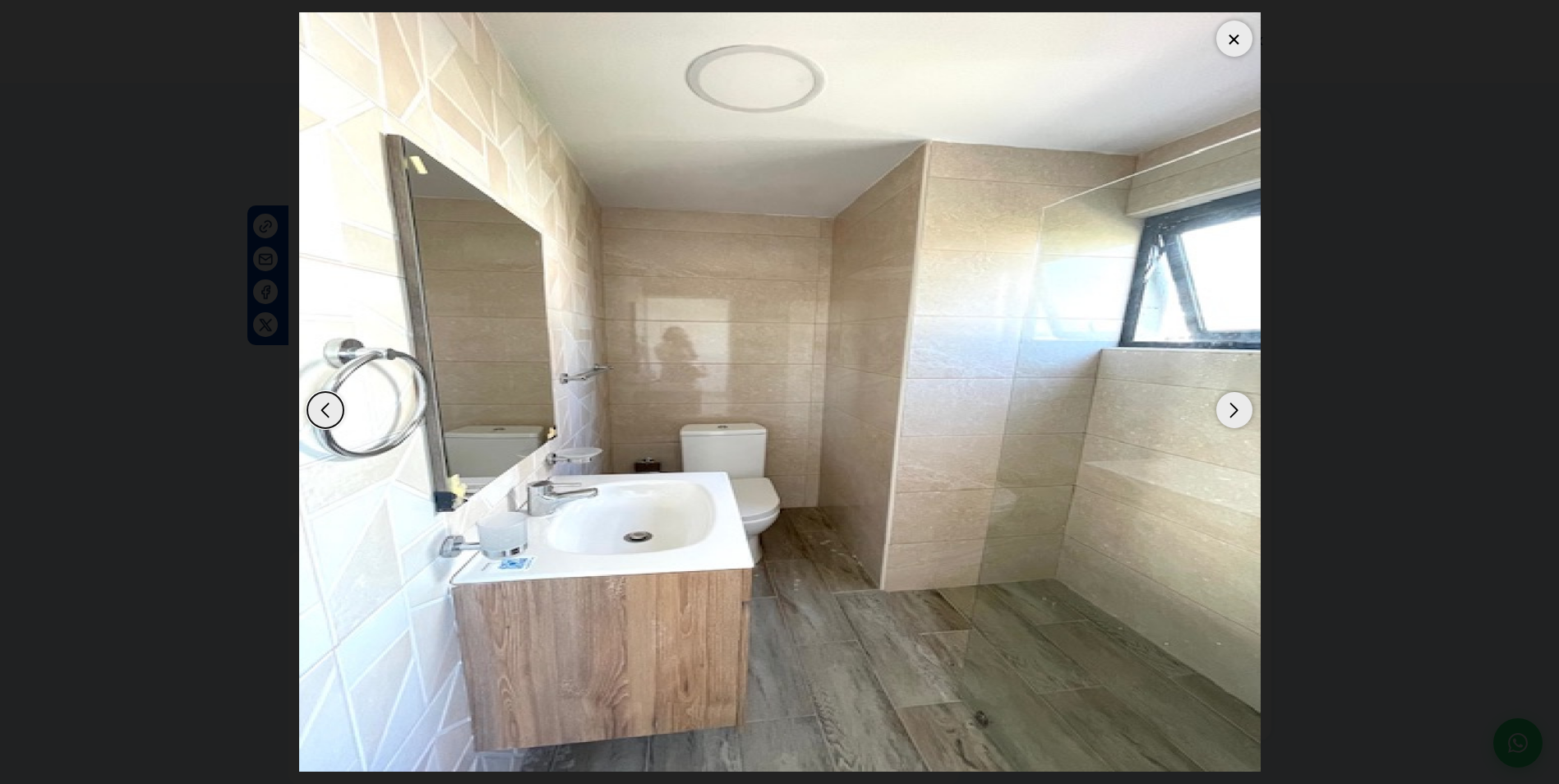
click at [1239, 414] on div "Next slide" at bounding box center [1234, 410] width 36 height 36
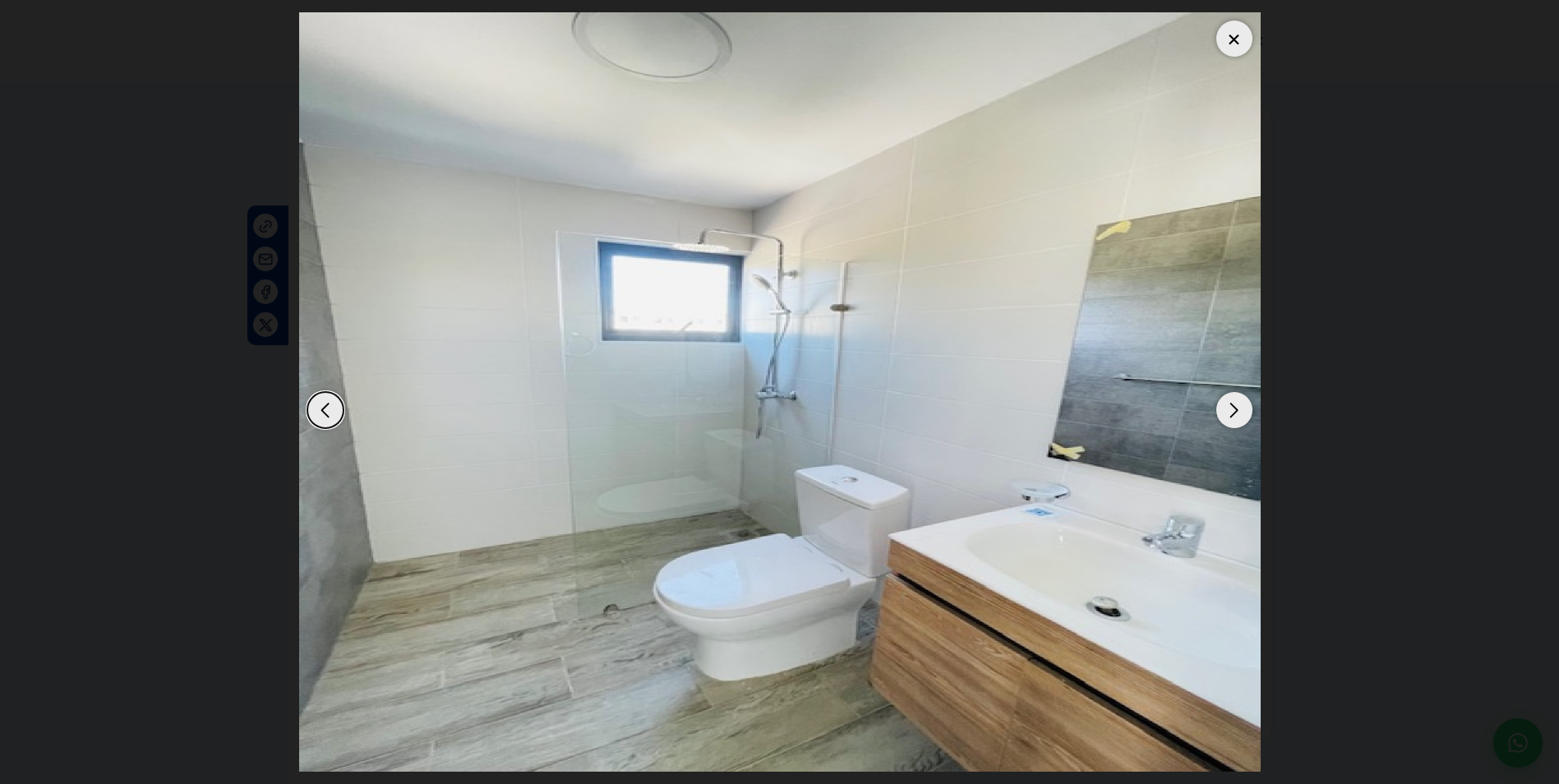
click at [1239, 414] on div "Next slide" at bounding box center [1234, 410] width 36 height 36
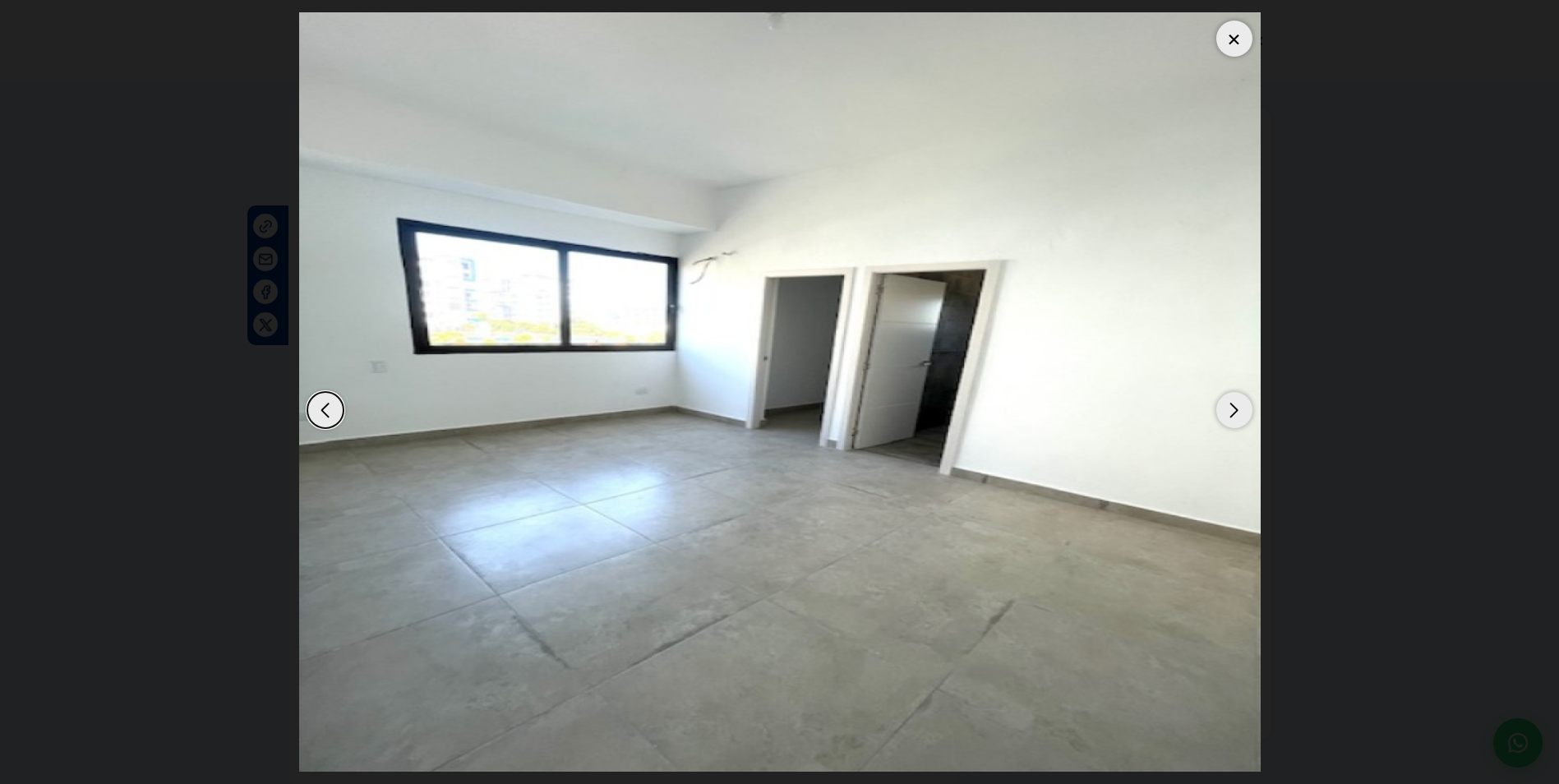
click at [1239, 414] on div "Next slide" at bounding box center [1234, 410] width 36 height 36
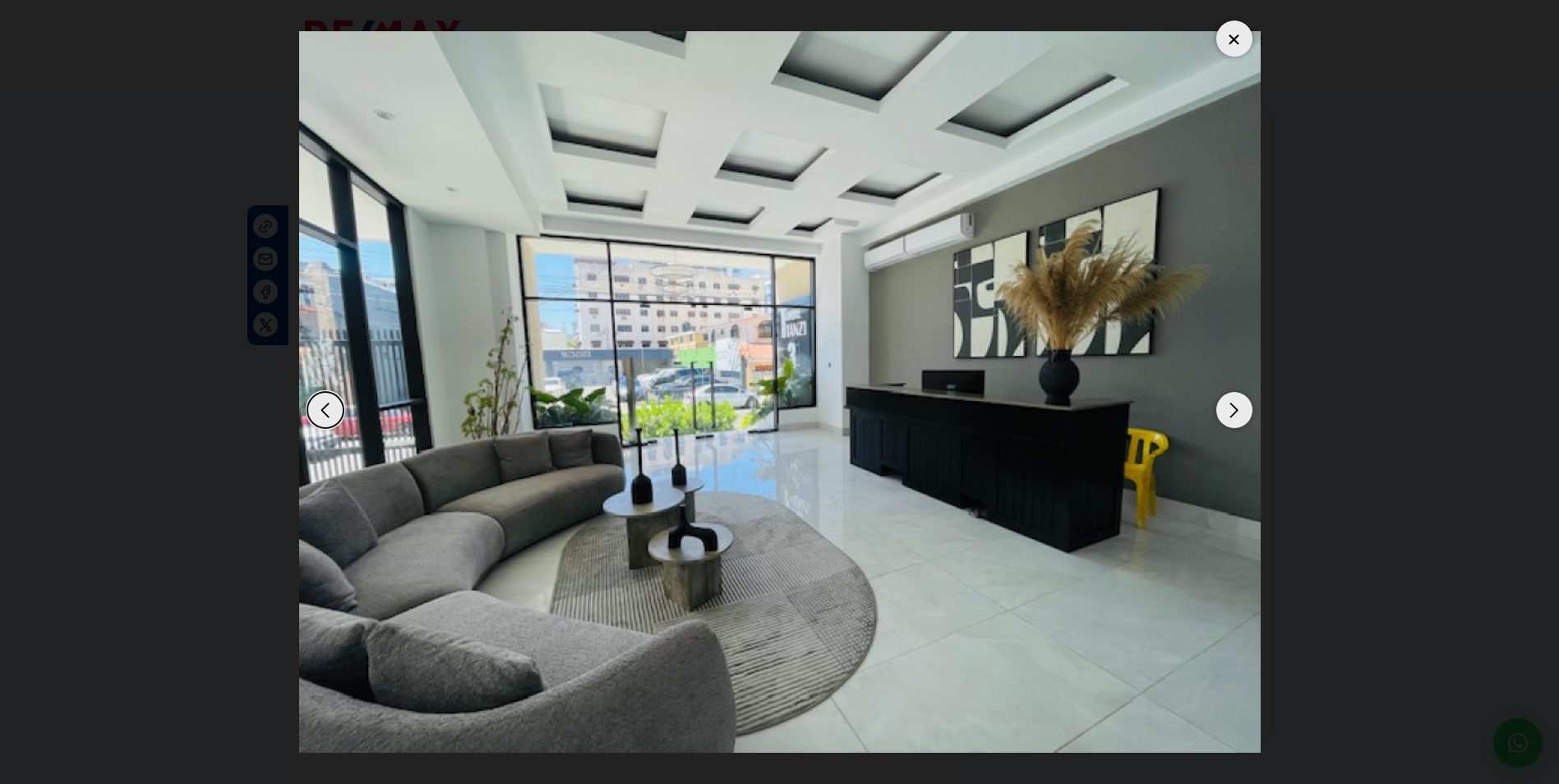
click at [1236, 408] on div "Next slide" at bounding box center [1234, 410] width 36 height 36
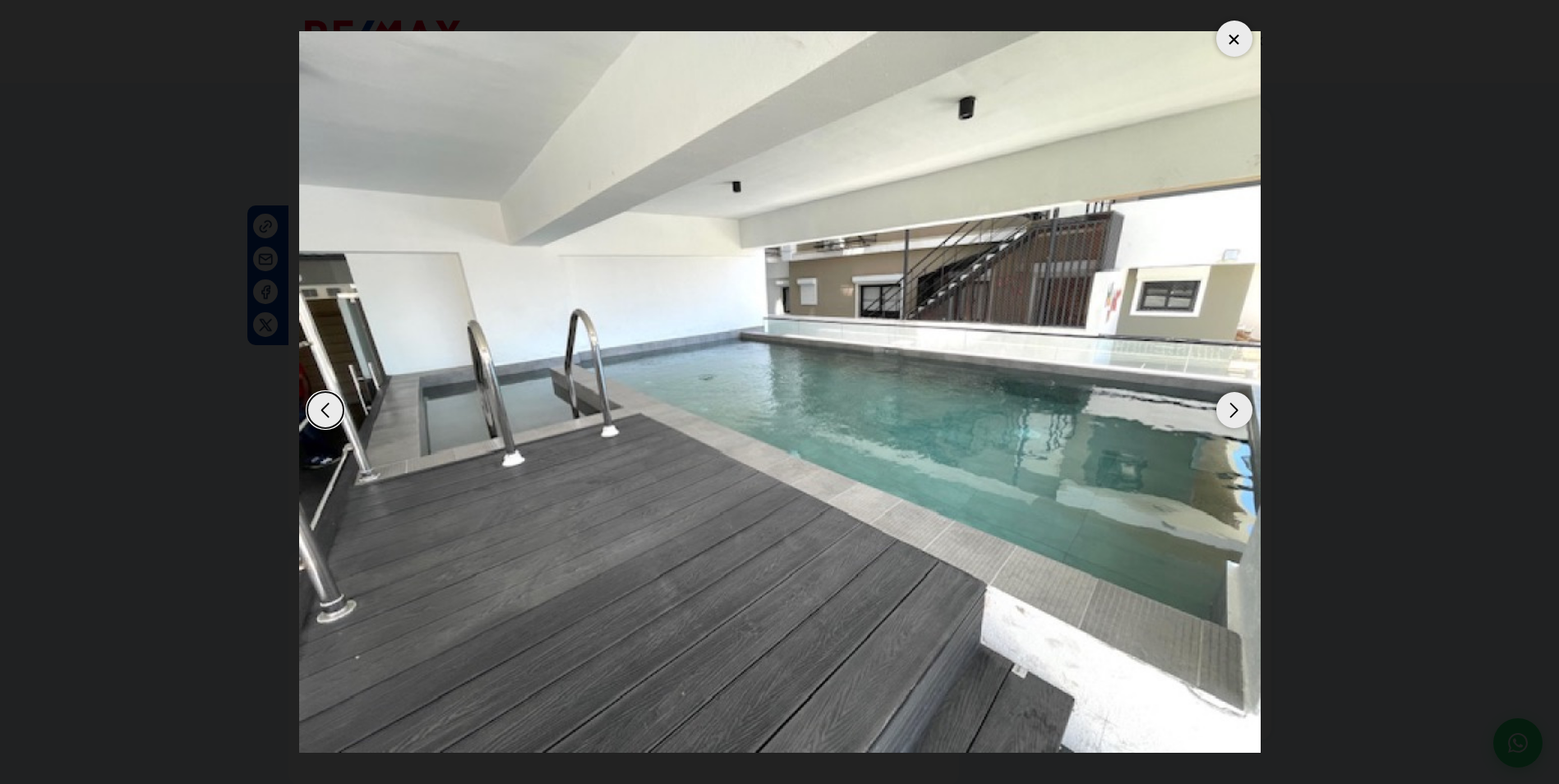
click at [1236, 408] on div "Next slide" at bounding box center [1234, 410] width 36 height 36
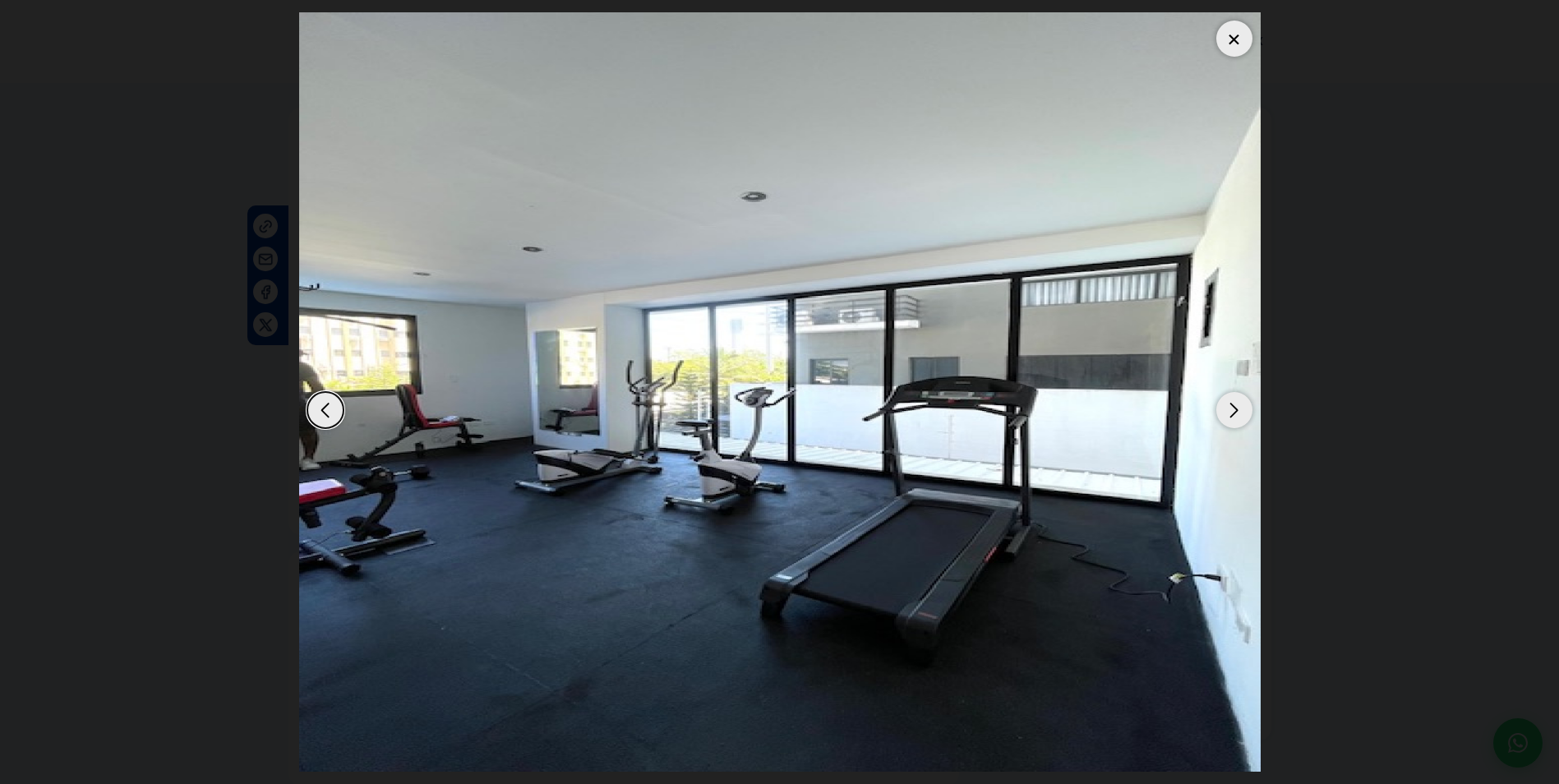
click at [1236, 408] on div "Next slide" at bounding box center [1234, 410] width 36 height 36
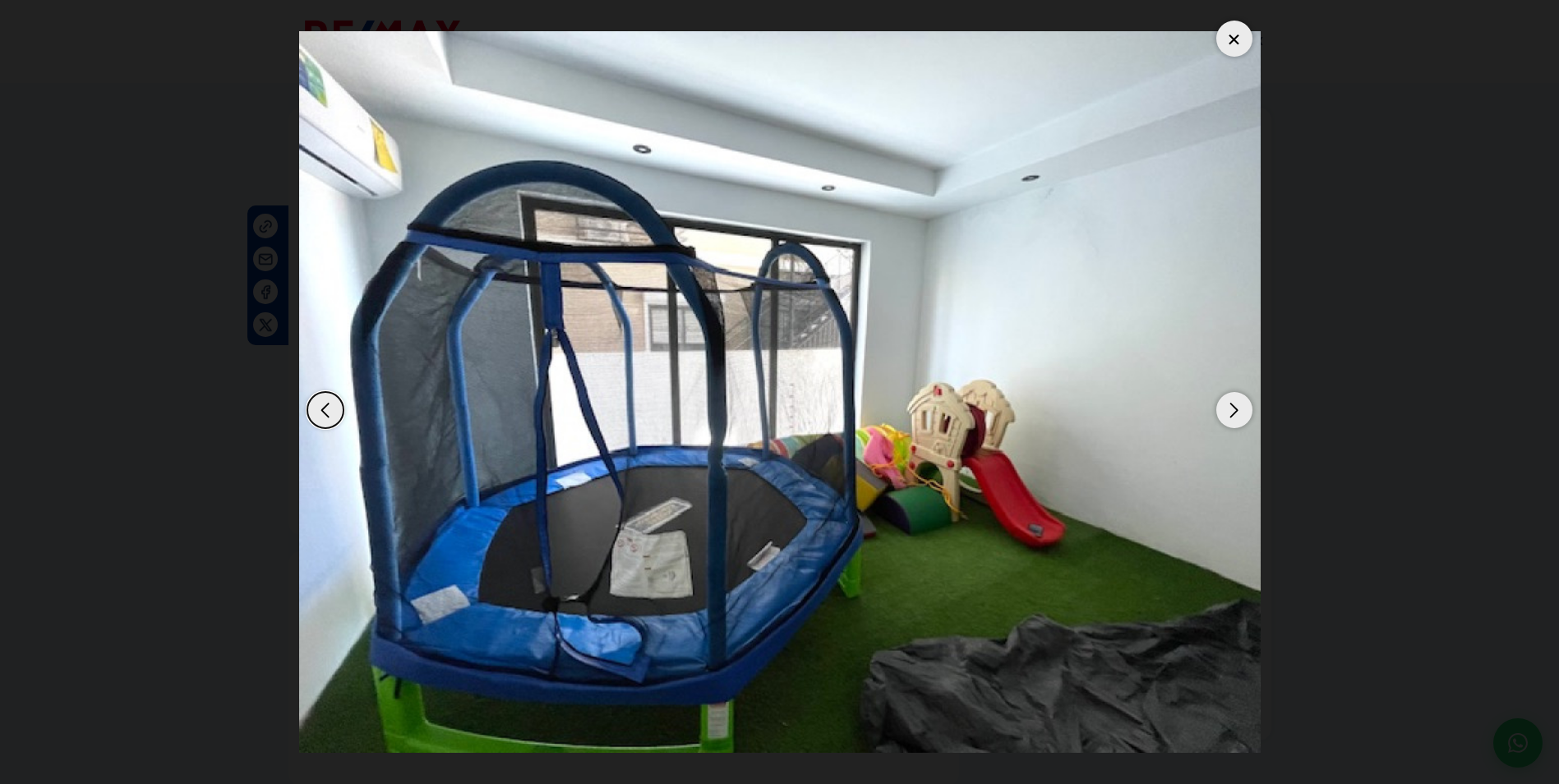
click at [1235, 47] on div at bounding box center [1234, 39] width 36 height 36
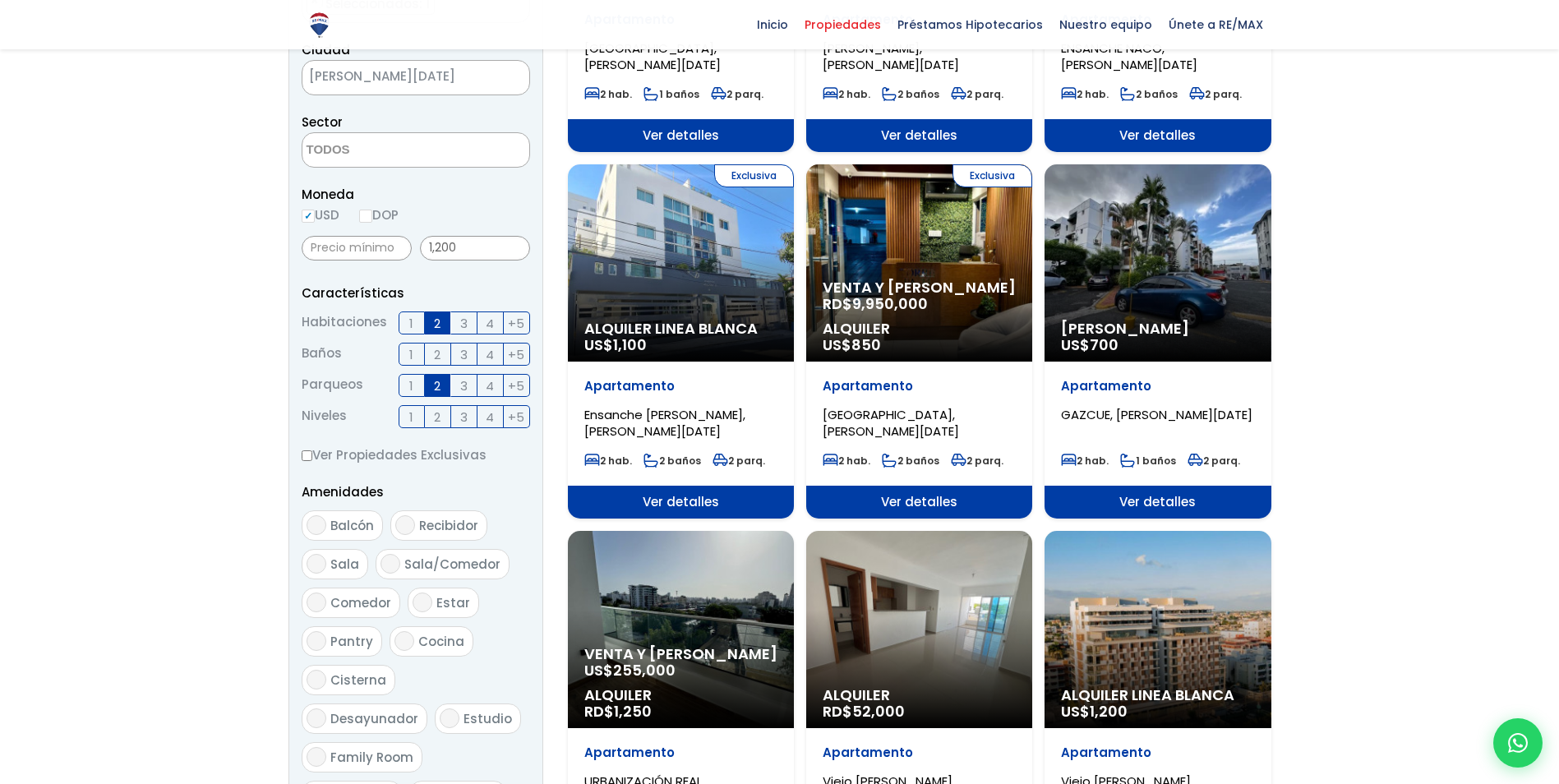
scroll to position [411, 0]
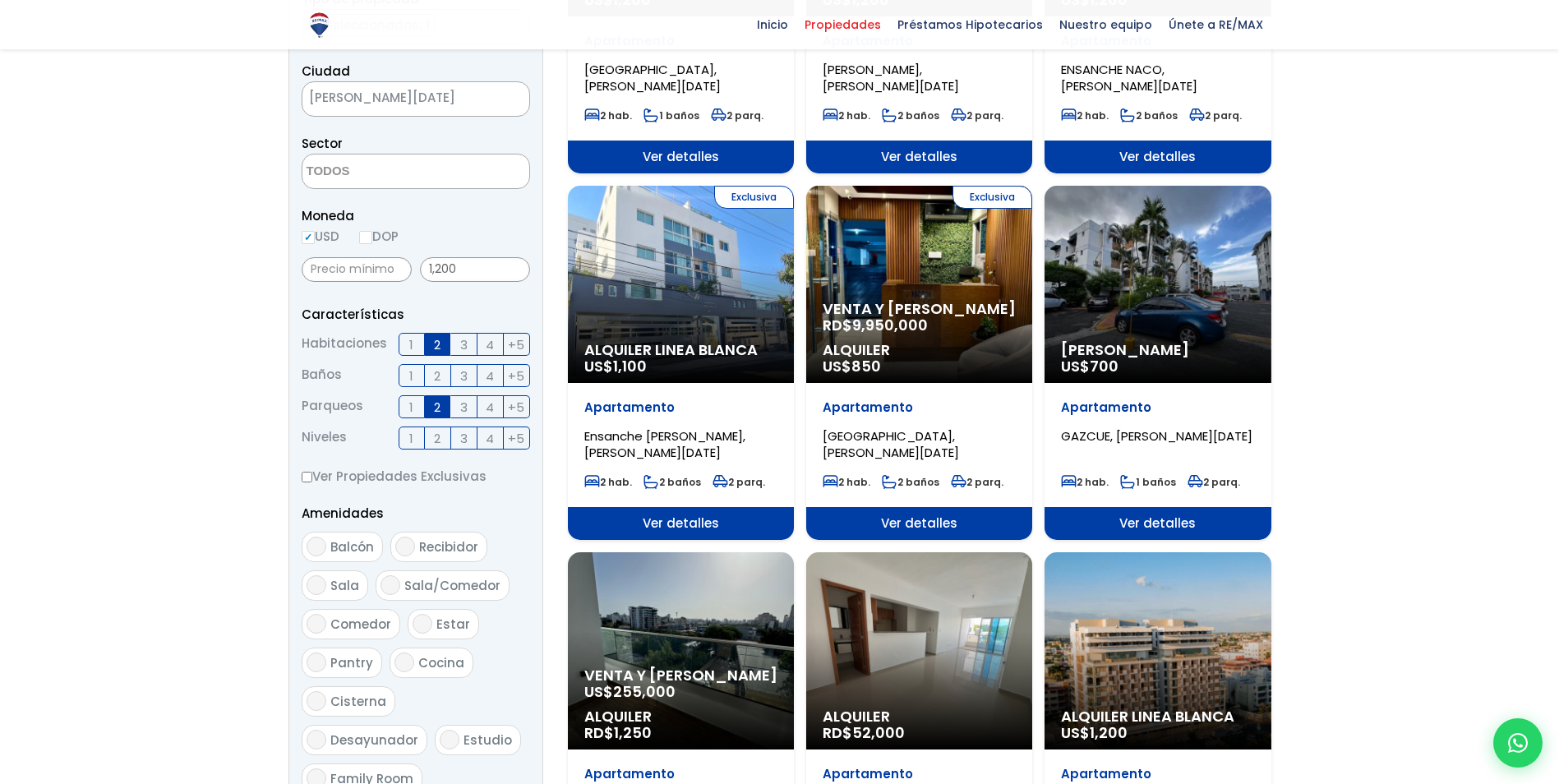
click at [892, 322] on span "9,950,000" at bounding box center [890, 325] width 75 height 21
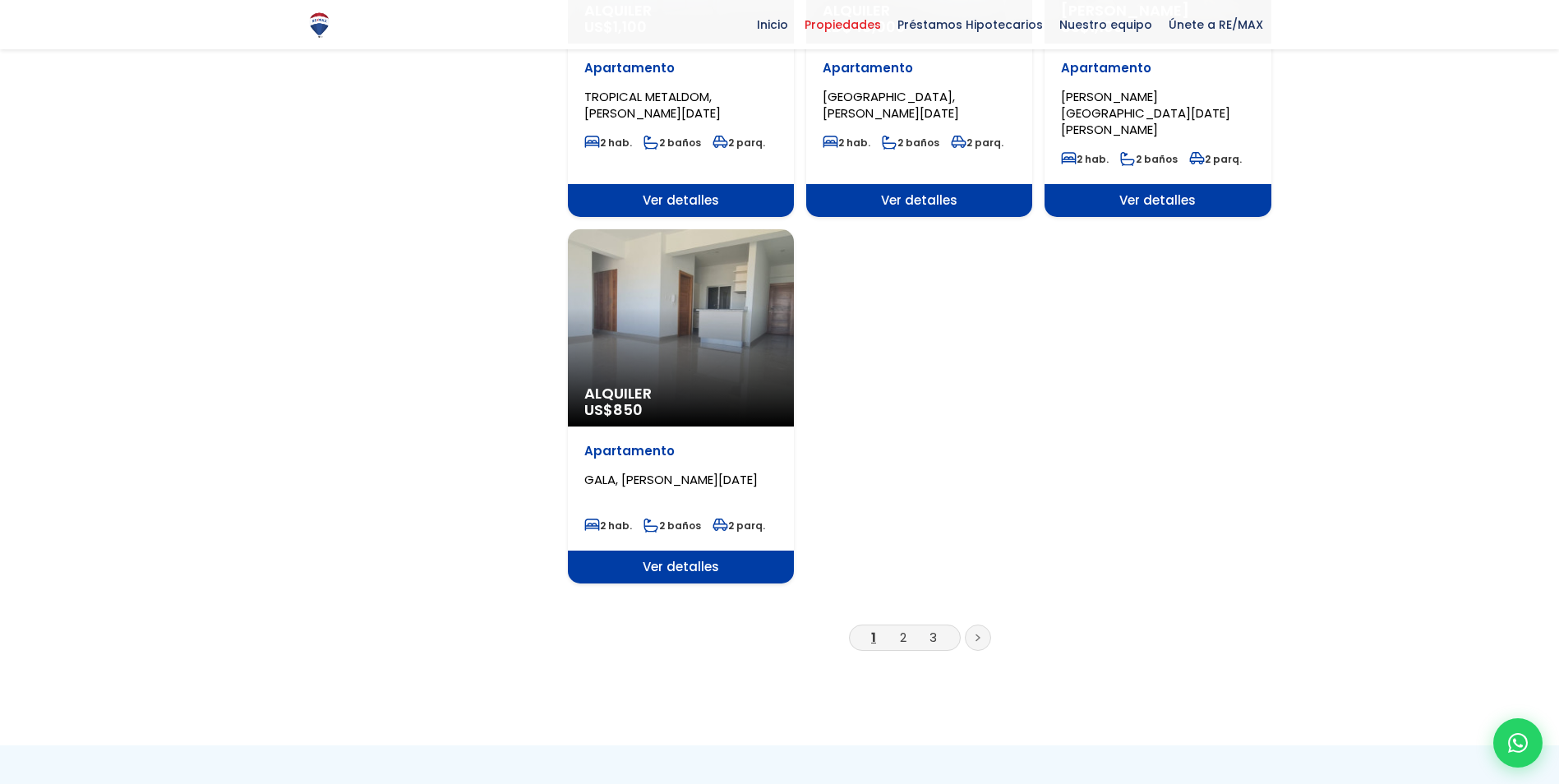
scroll to position [1890, 0]
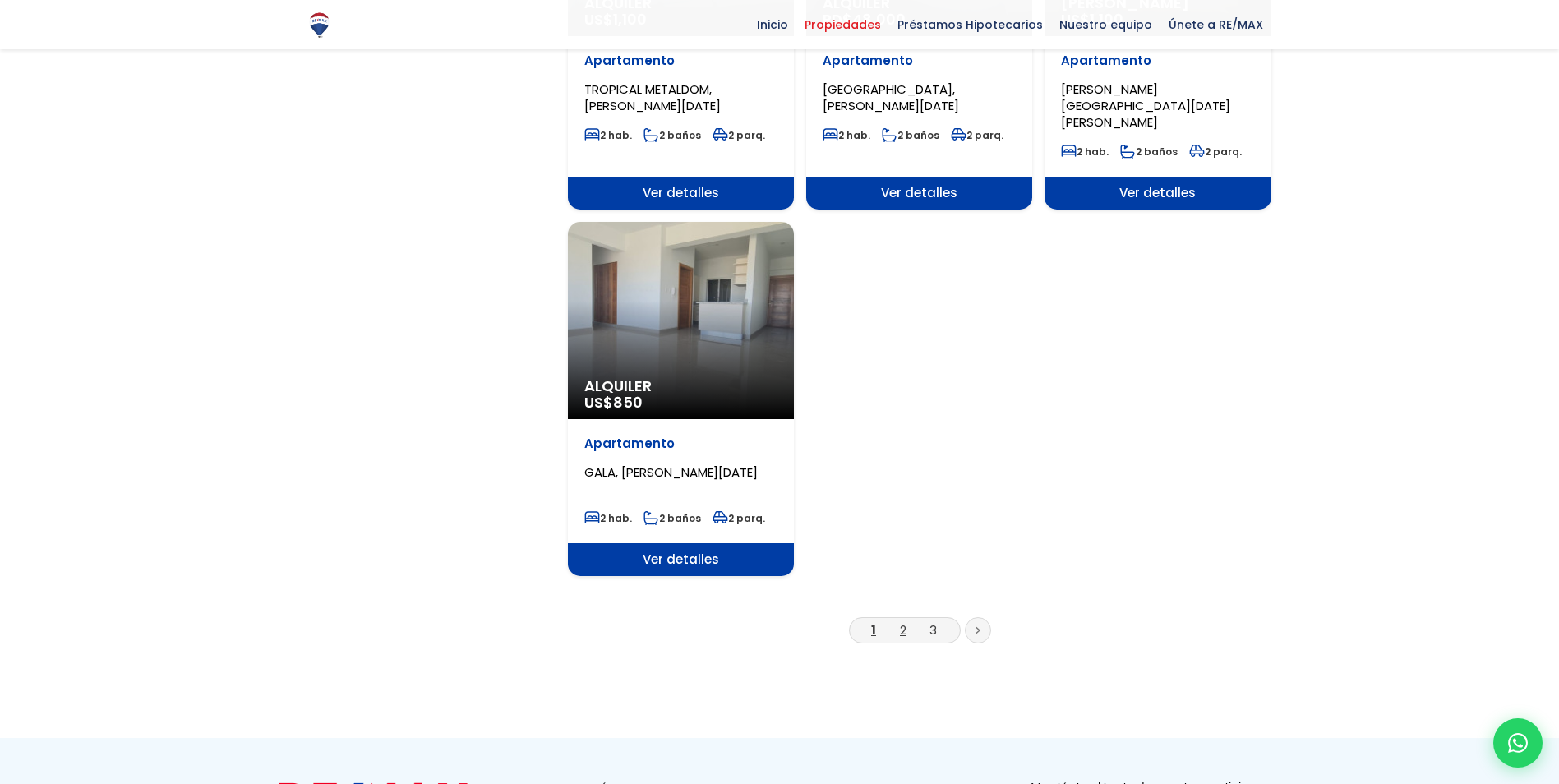
click at [900, 622] on link "2" at bounding box center [903, 630] width 7 height 18
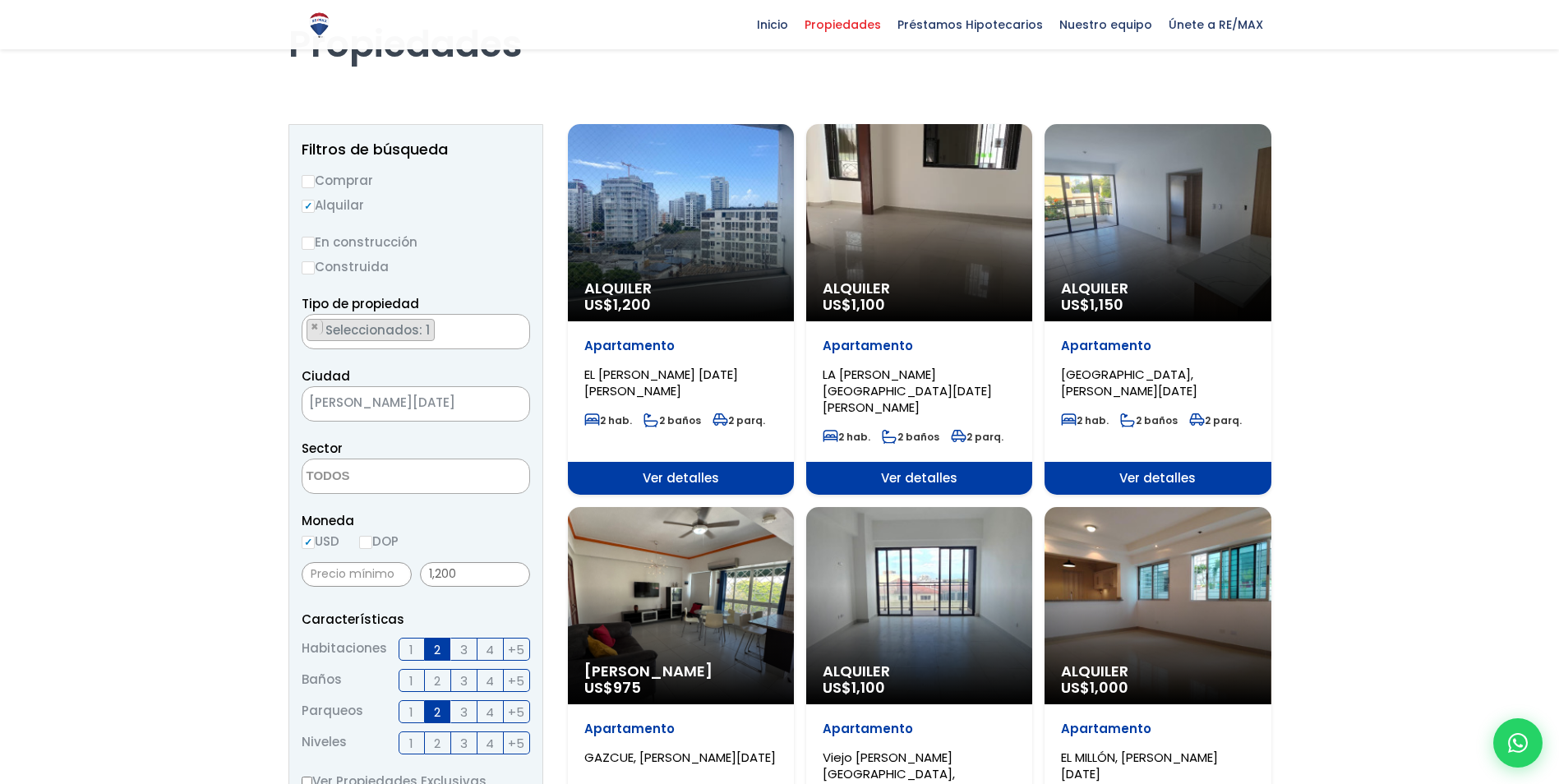
scroll to position [82, 0]
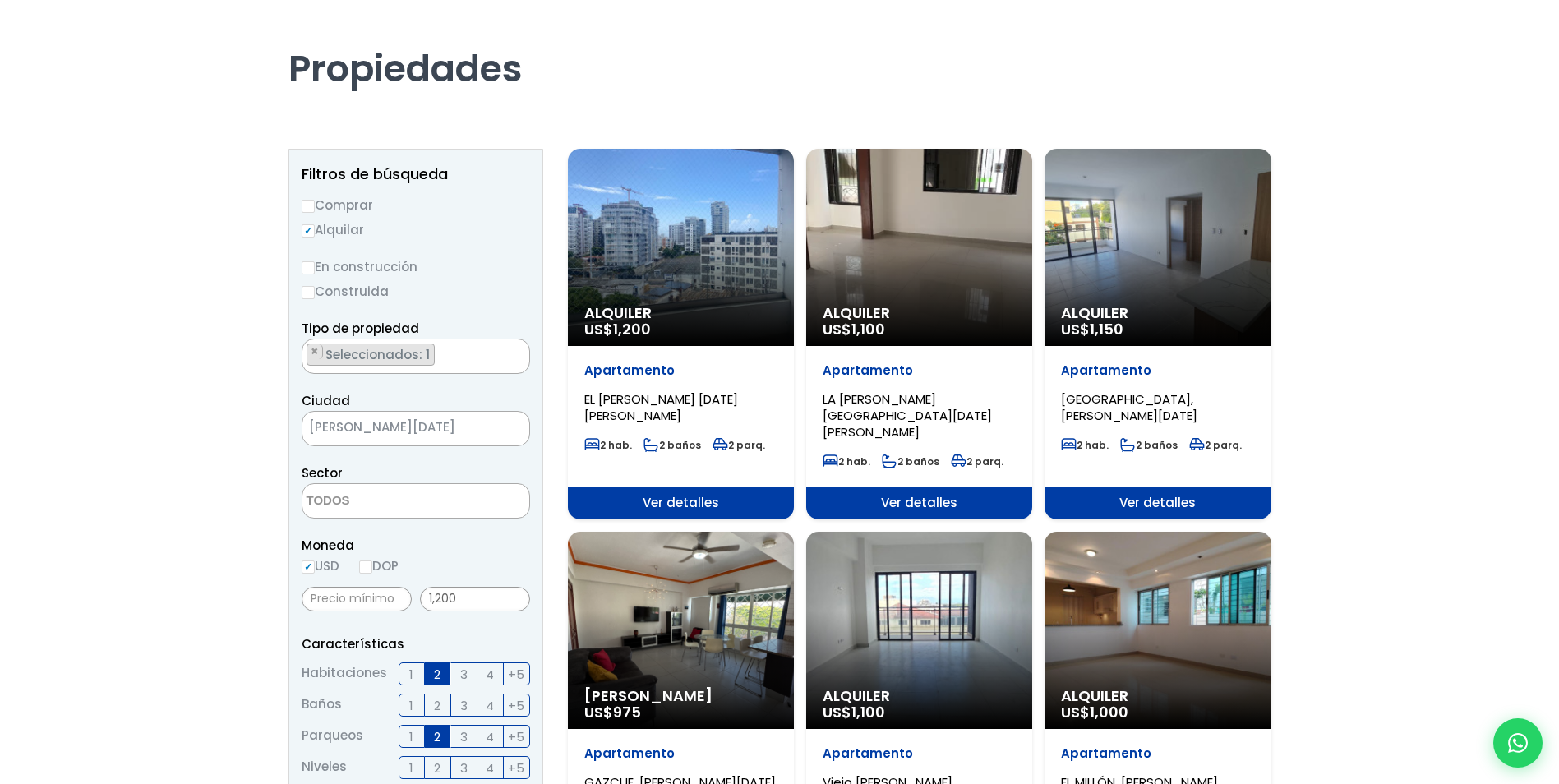
click at [724, 283] on div "Alquiler US$ 1,200" at bounding box center [681, 247] width 226 height 197
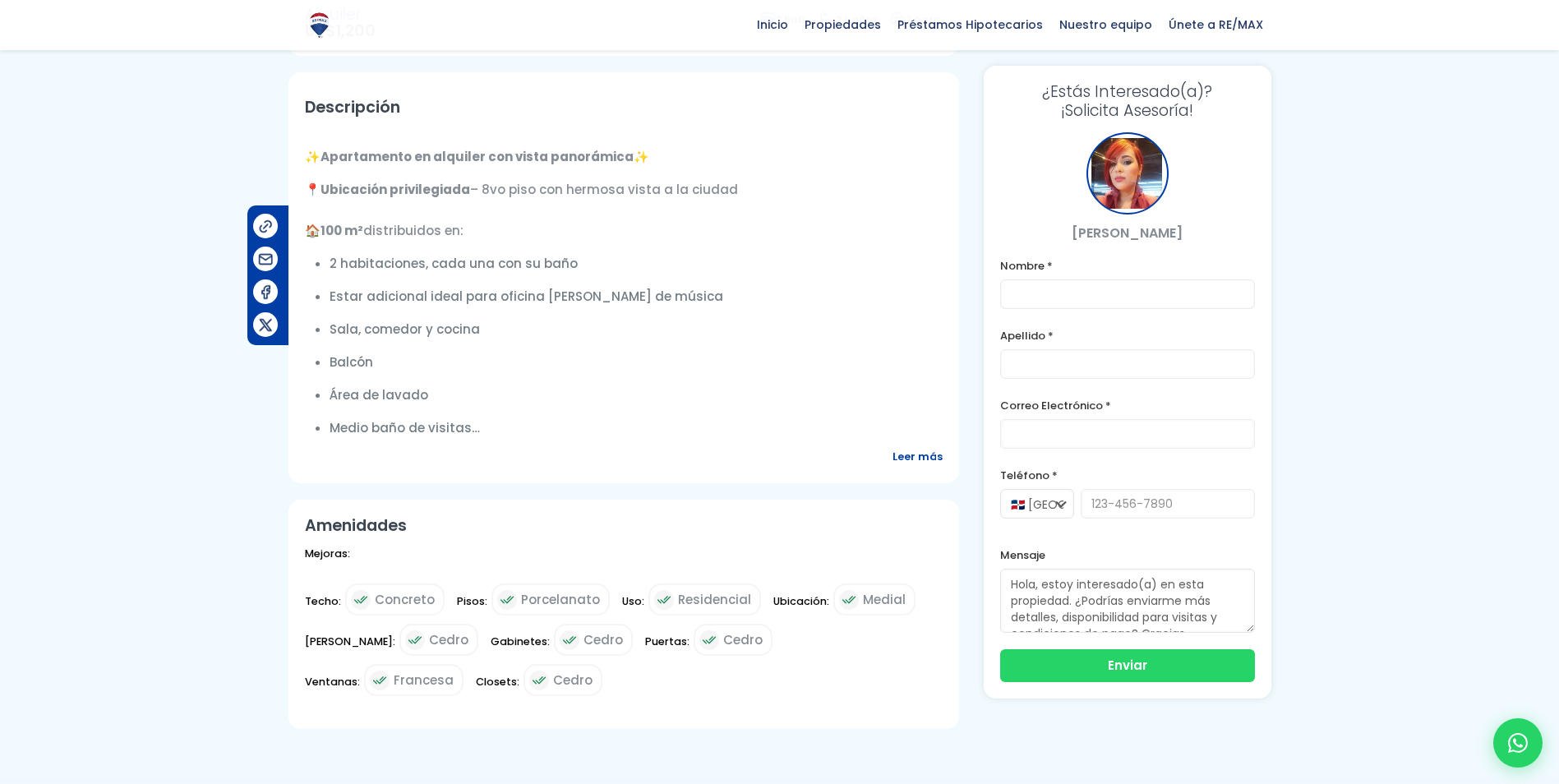
scroll to position [493, 0]
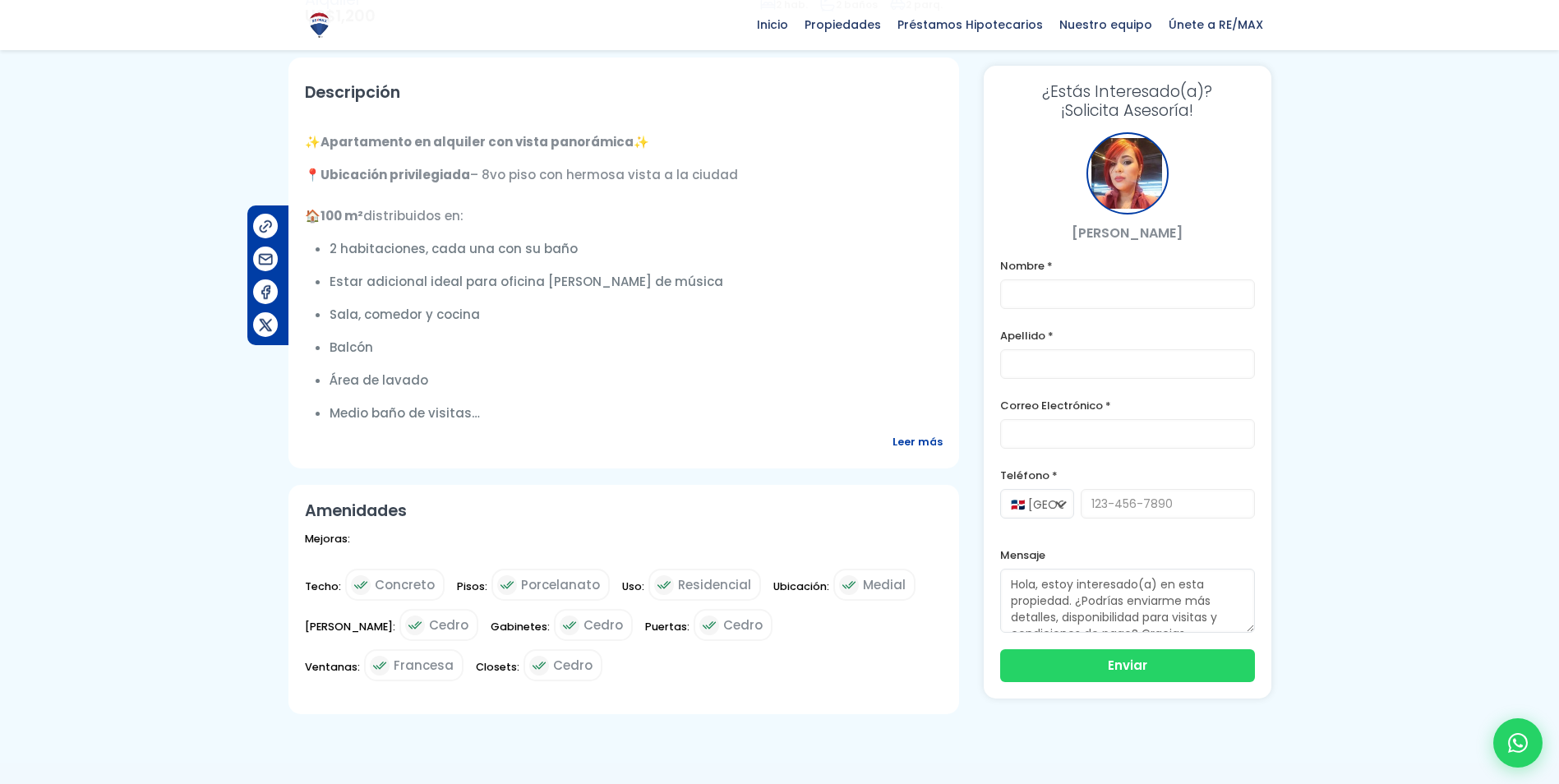
click at [910, 441] on span "Leer más" at bounding box center [918, 441] width 50 height 21
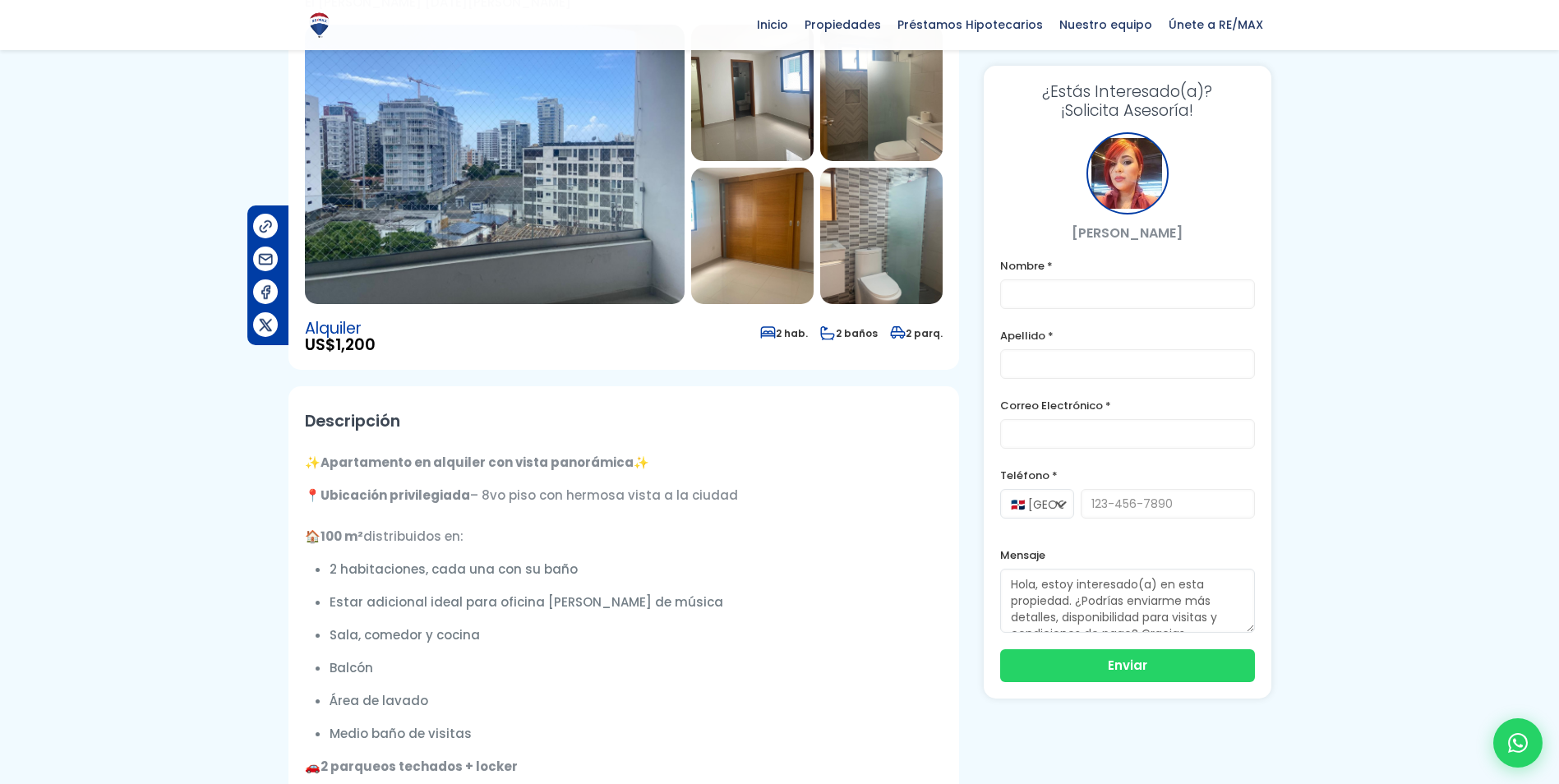
scroll to position [0, 0]
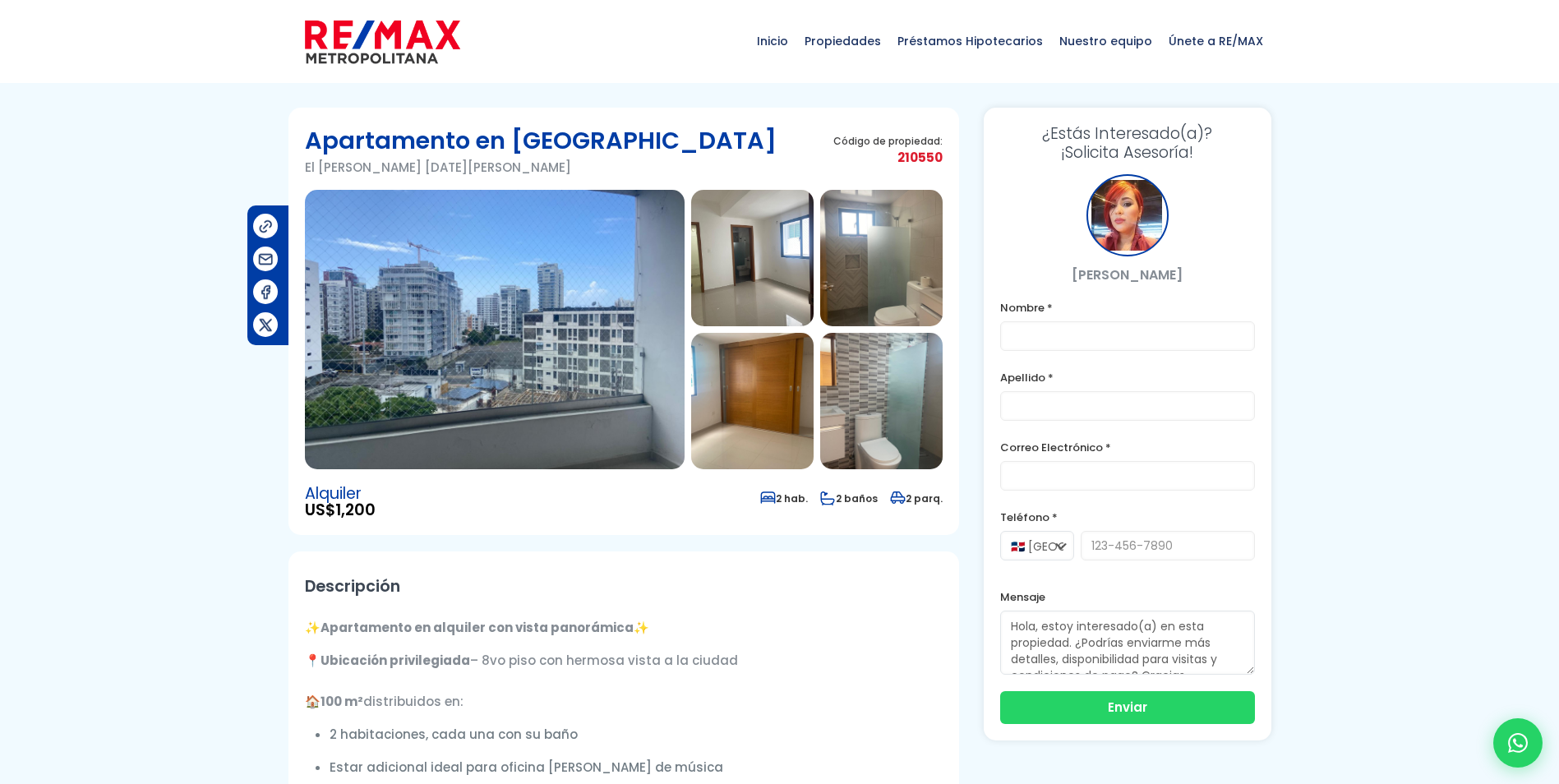
click at [489, 391] on img at bounding box center [494, 330] width 379 height 280
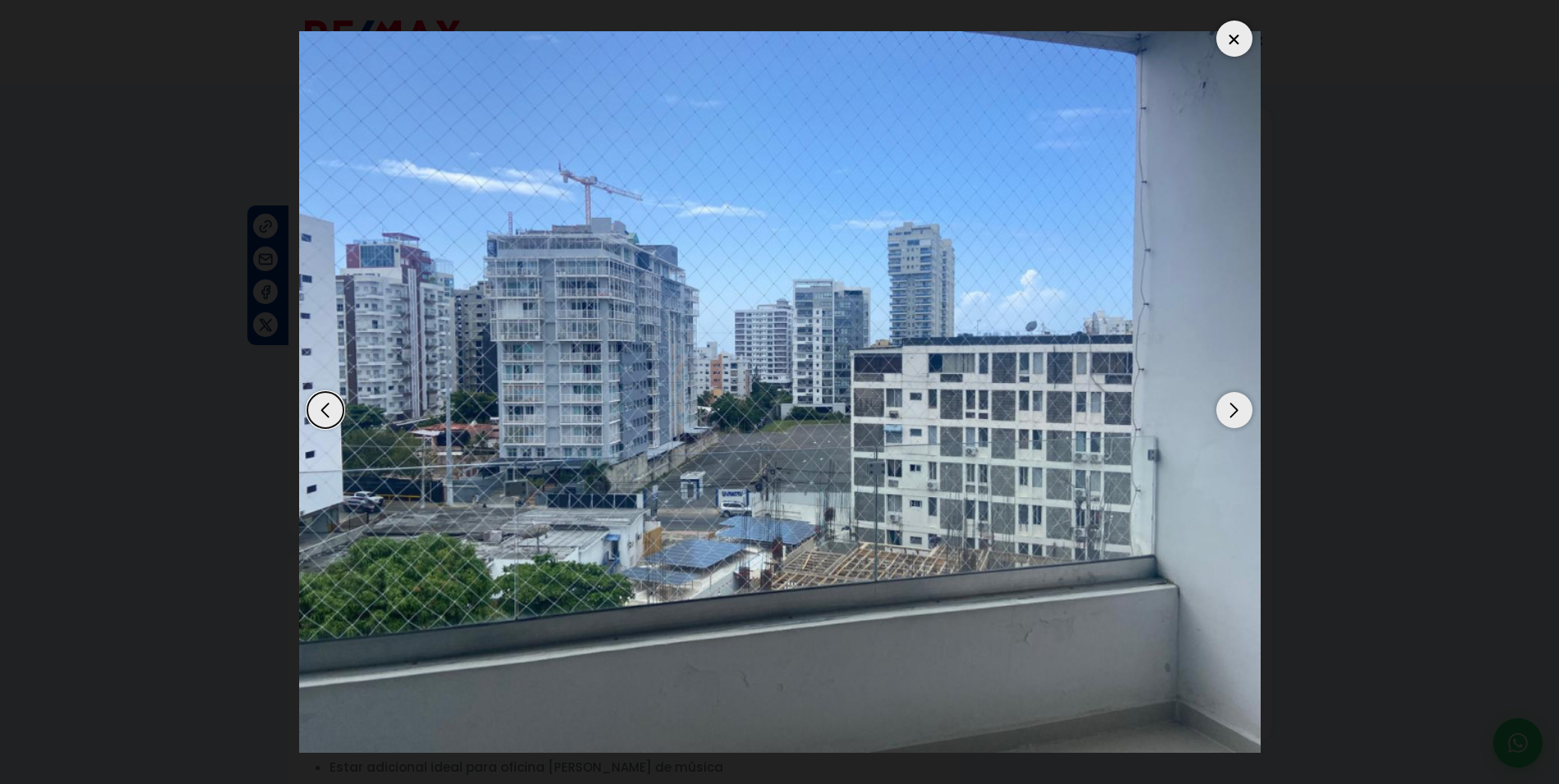
click at [1271, 420] on dialog at bounding box center [779, 392] width 986 height 784
click at [1242, 415] on div "Next slide" at bounding box center [1234, 410] width 36 height 36
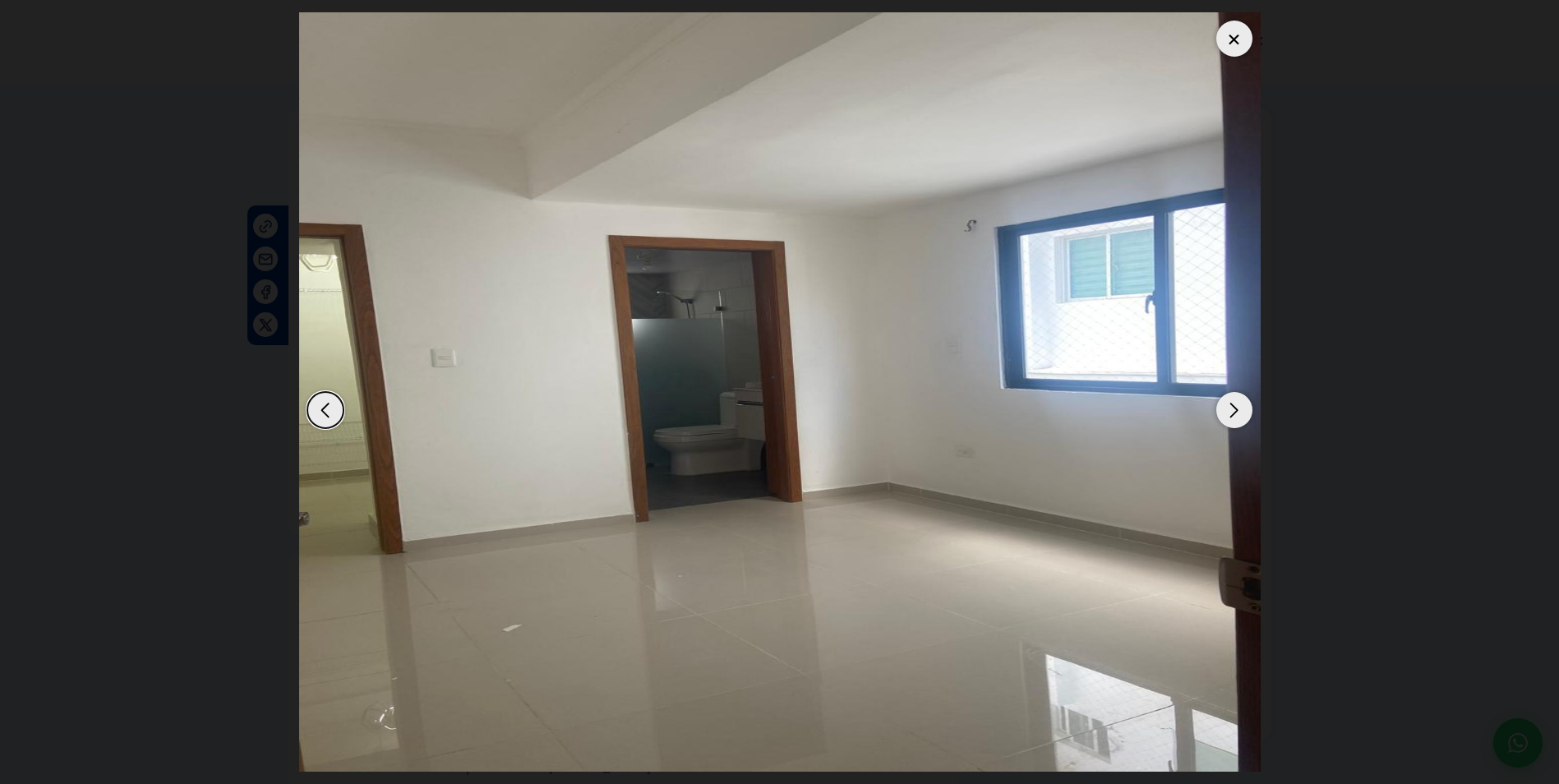
click at [1239, 418] on div "Next slide" at bounding box center [1234, 410] width 36 height 36
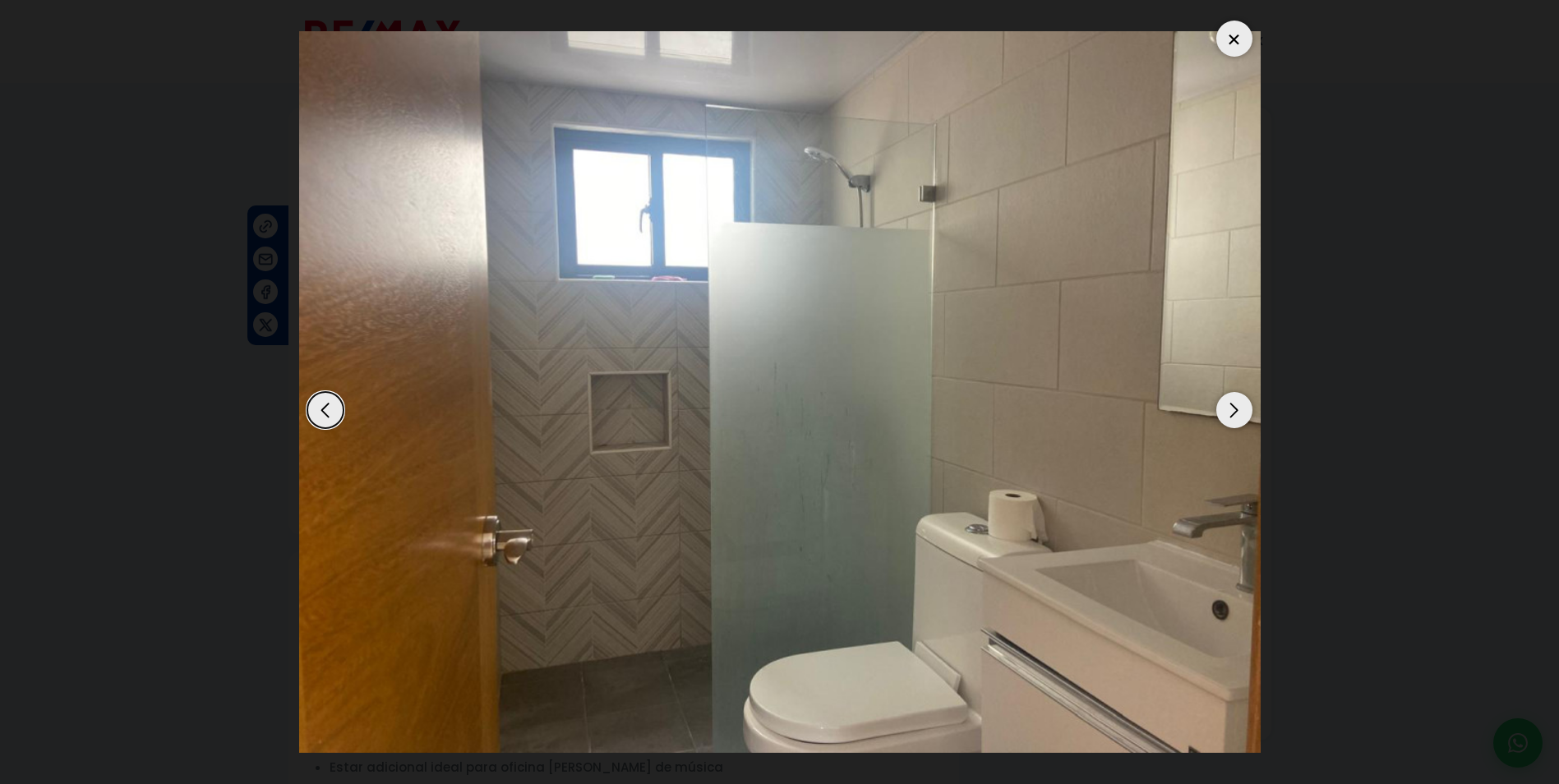
click at [1239, 418] on div "Next slide" at bounding box center [1234, 410] width 36 height 36
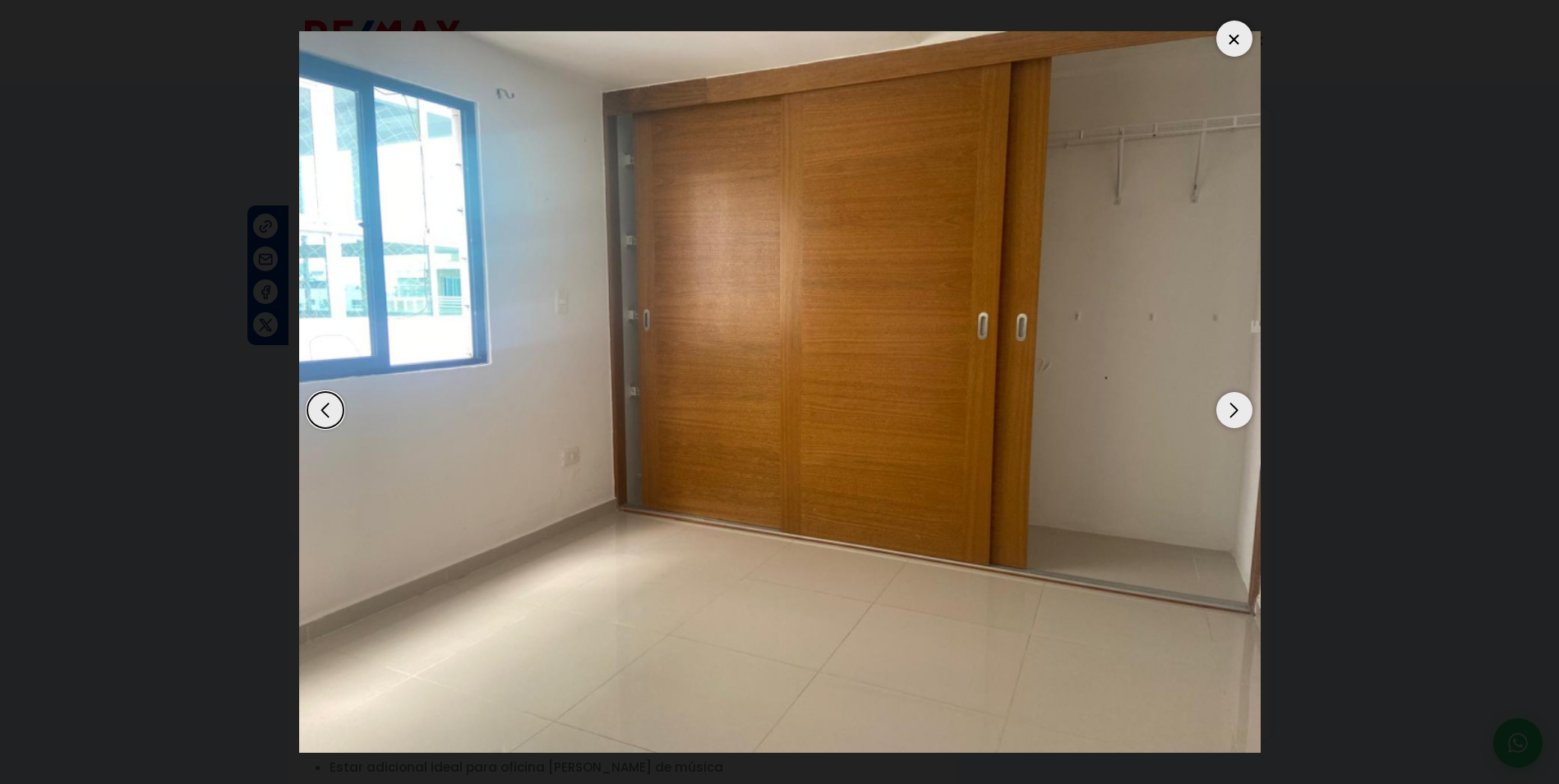
click at [1239, 419] on div "Next slide" at bounding box center [1234, 410] width 36 height 36
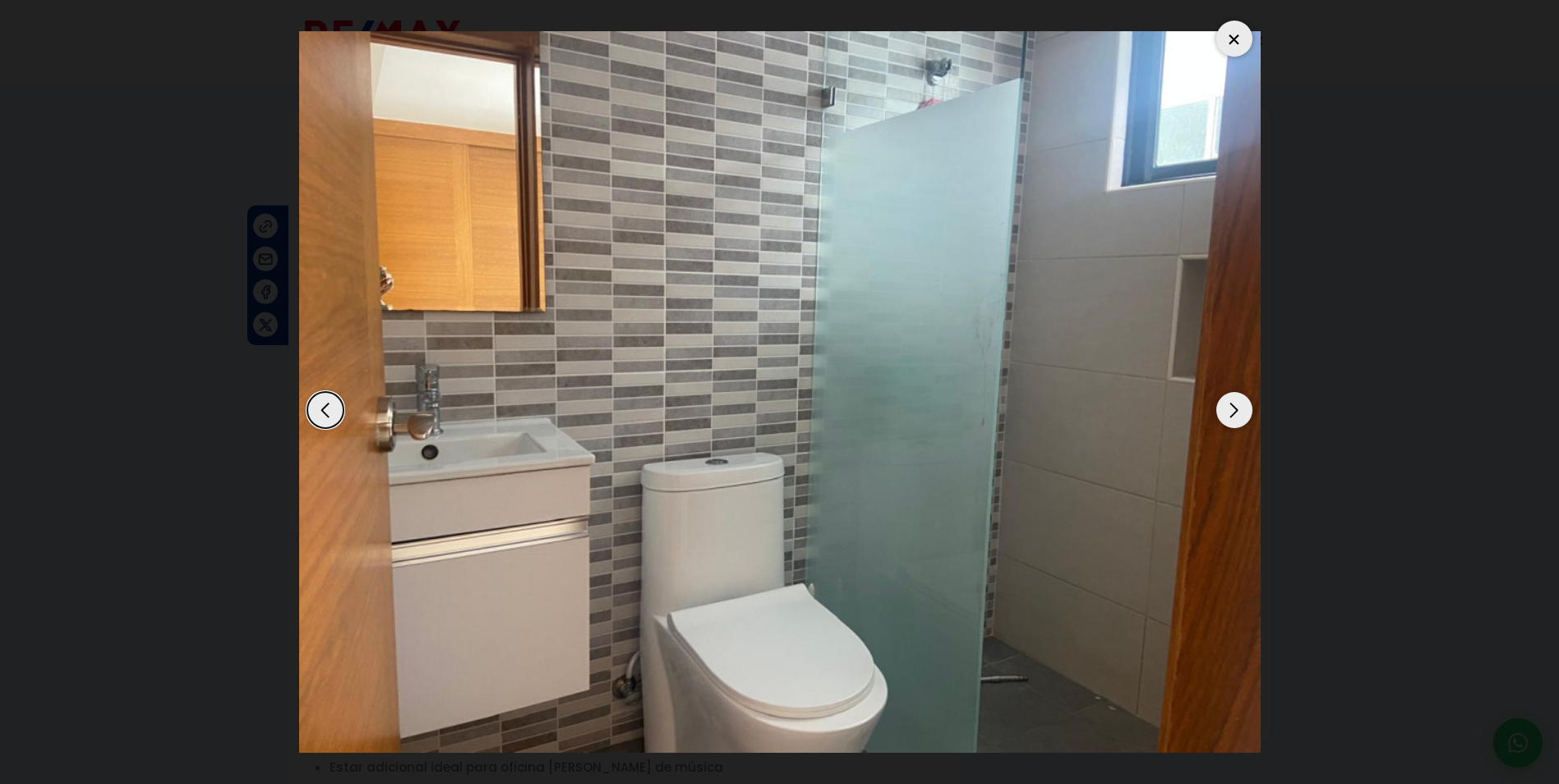
click at [1239, 419] on div "Next slide" at bounding box center [1234, 410] width 36 height 36
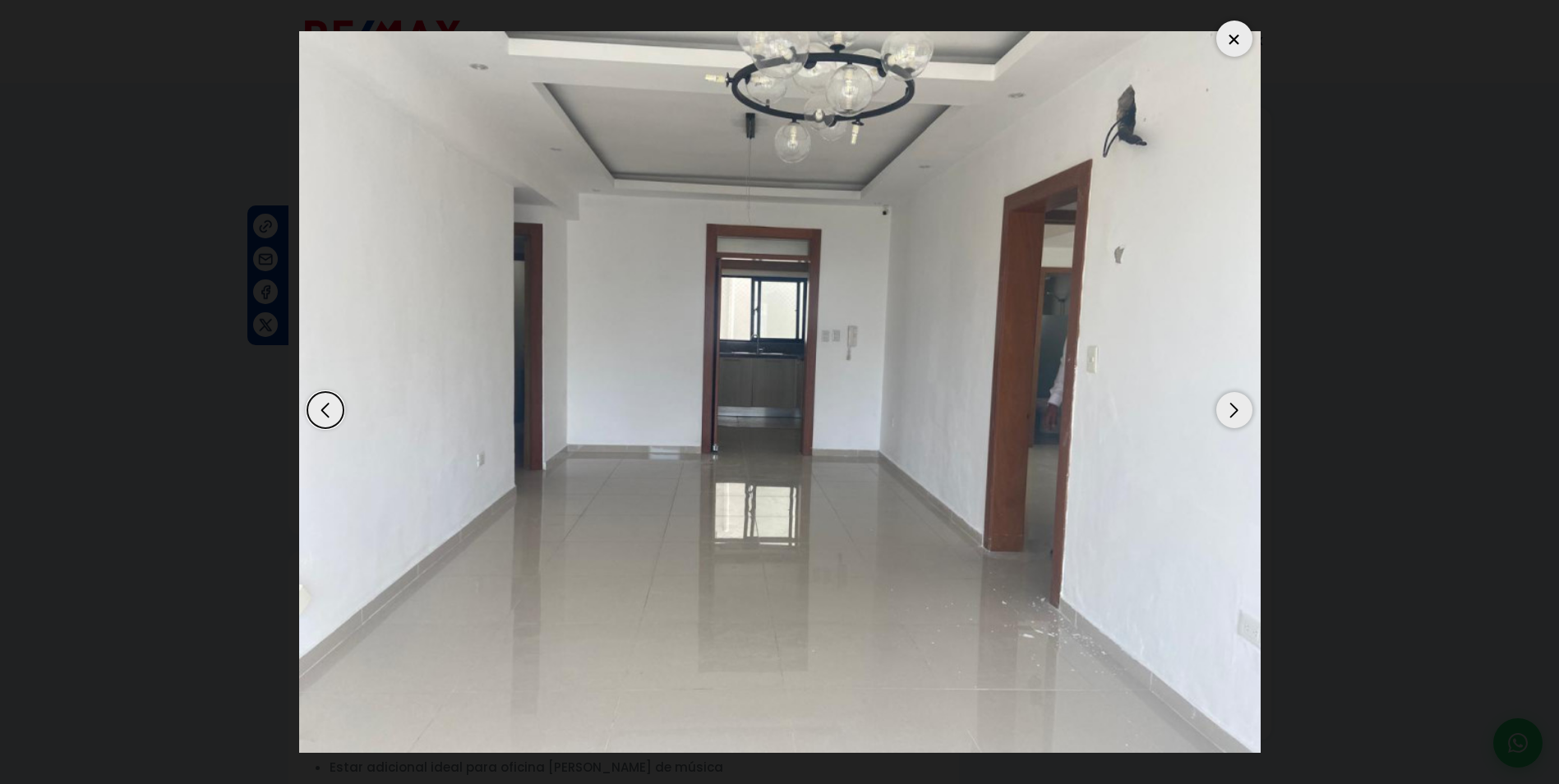
click at [1239, 420] on div "Next slide" at bounding box center [1234, 410] width 36 height 36
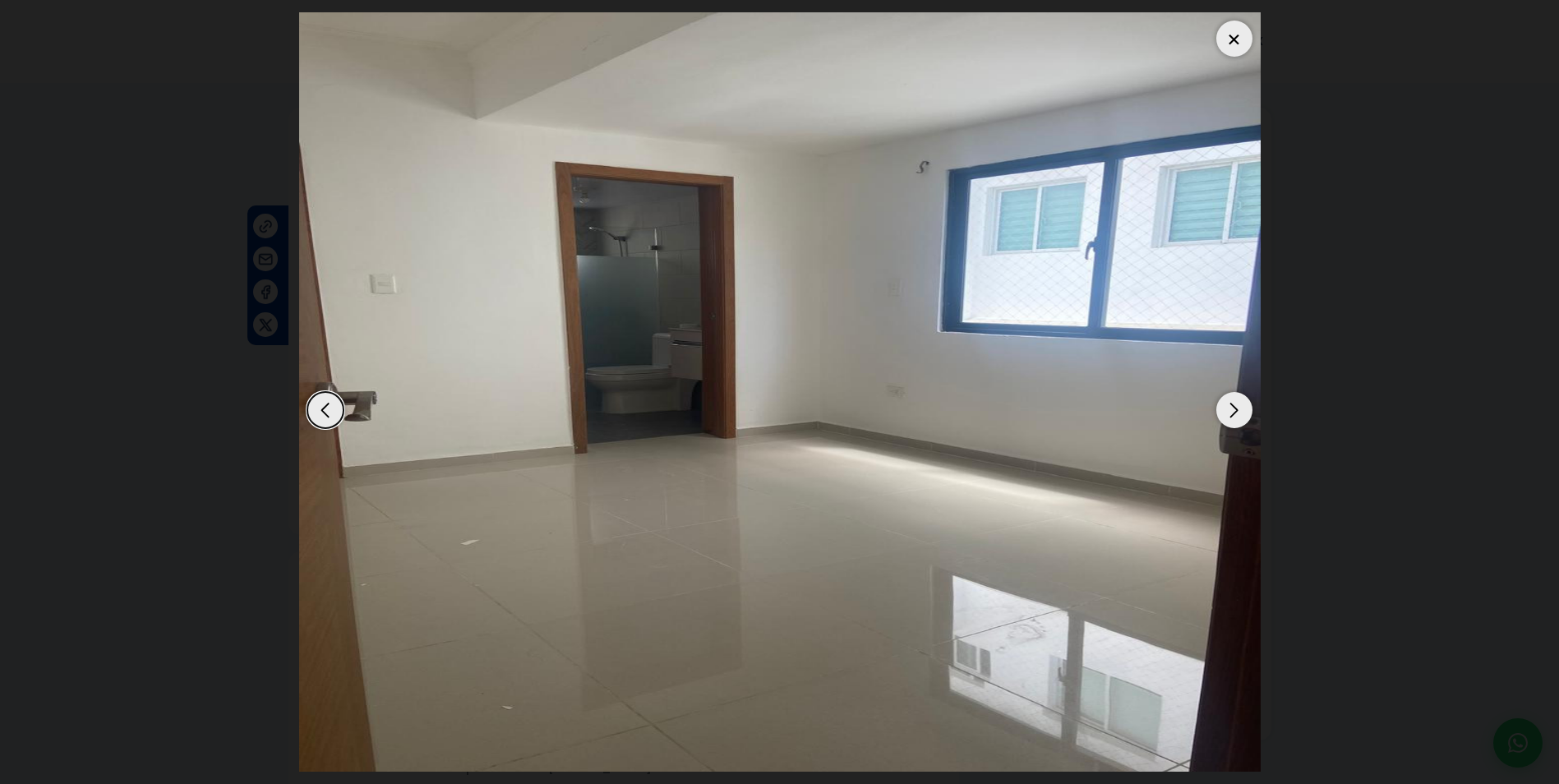
click at [1239, 420] on div "Next slide" at bounding box center [1234, 410] width 36 height 36
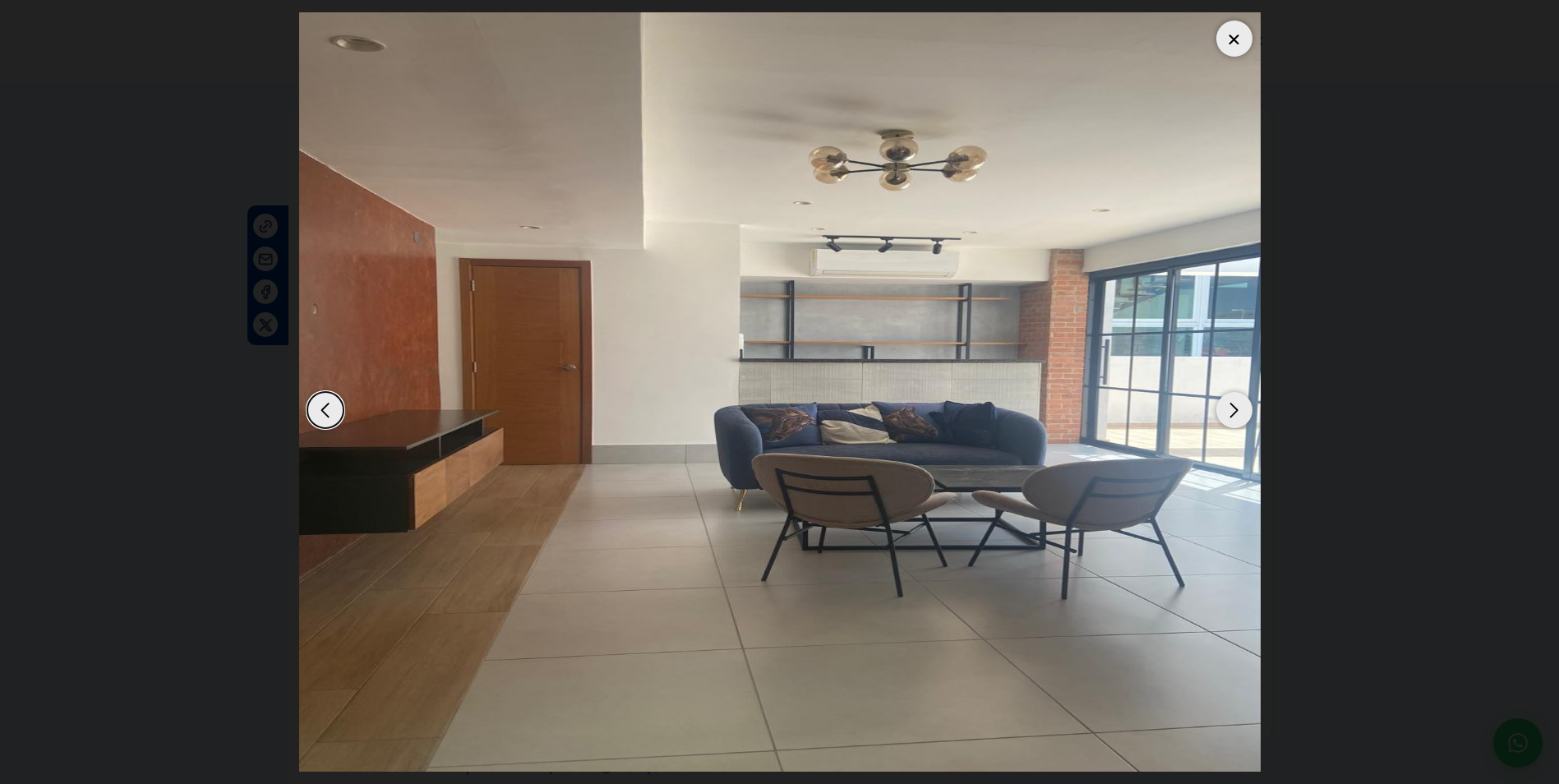
click at [1239, 420] on div "Next slide" at bounding box center [1234, 410] width 36 height 36
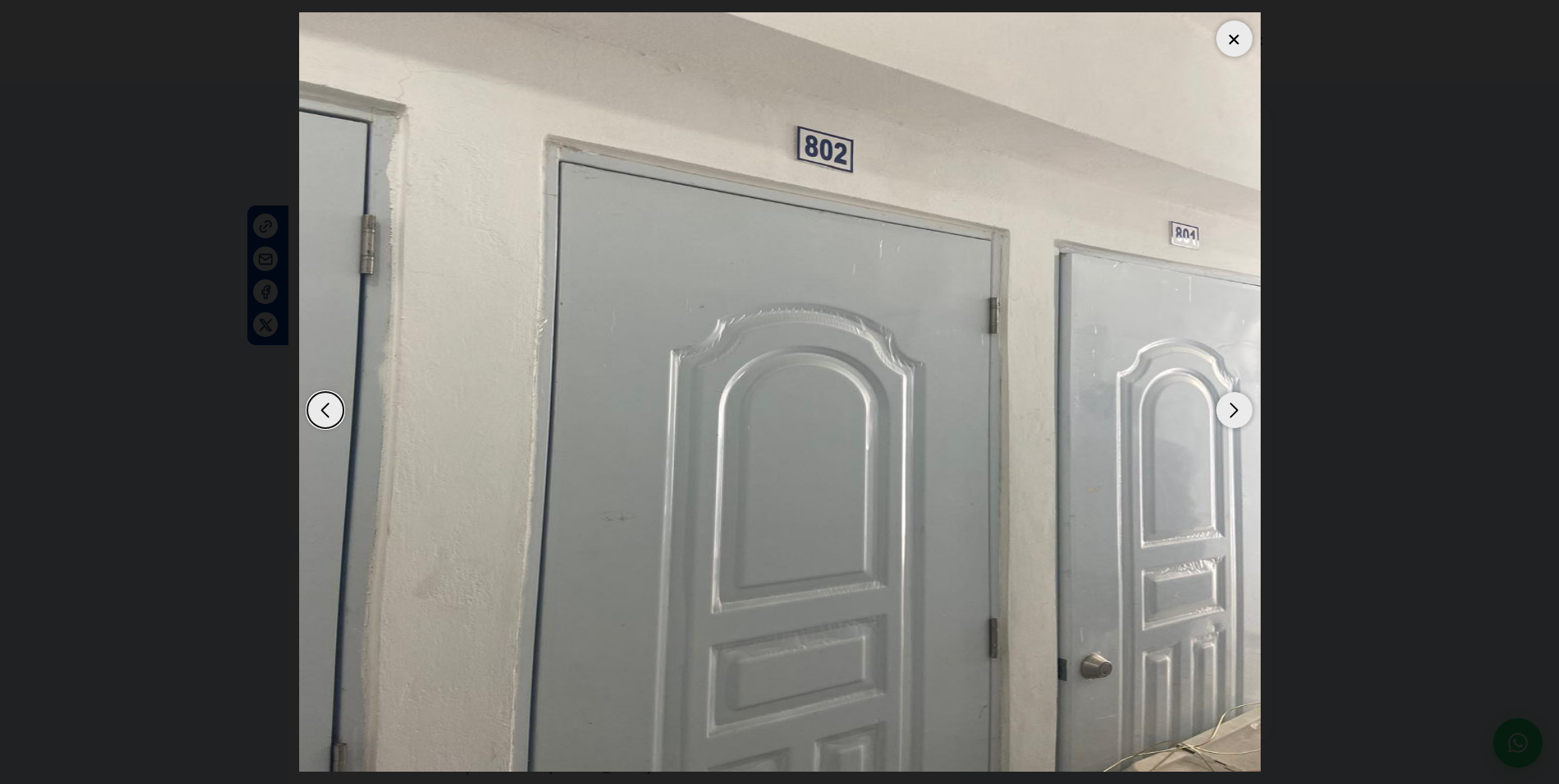
click at [1239, 420] on div "Next slide" at bounding box center [1234, 410] width 36 height 36
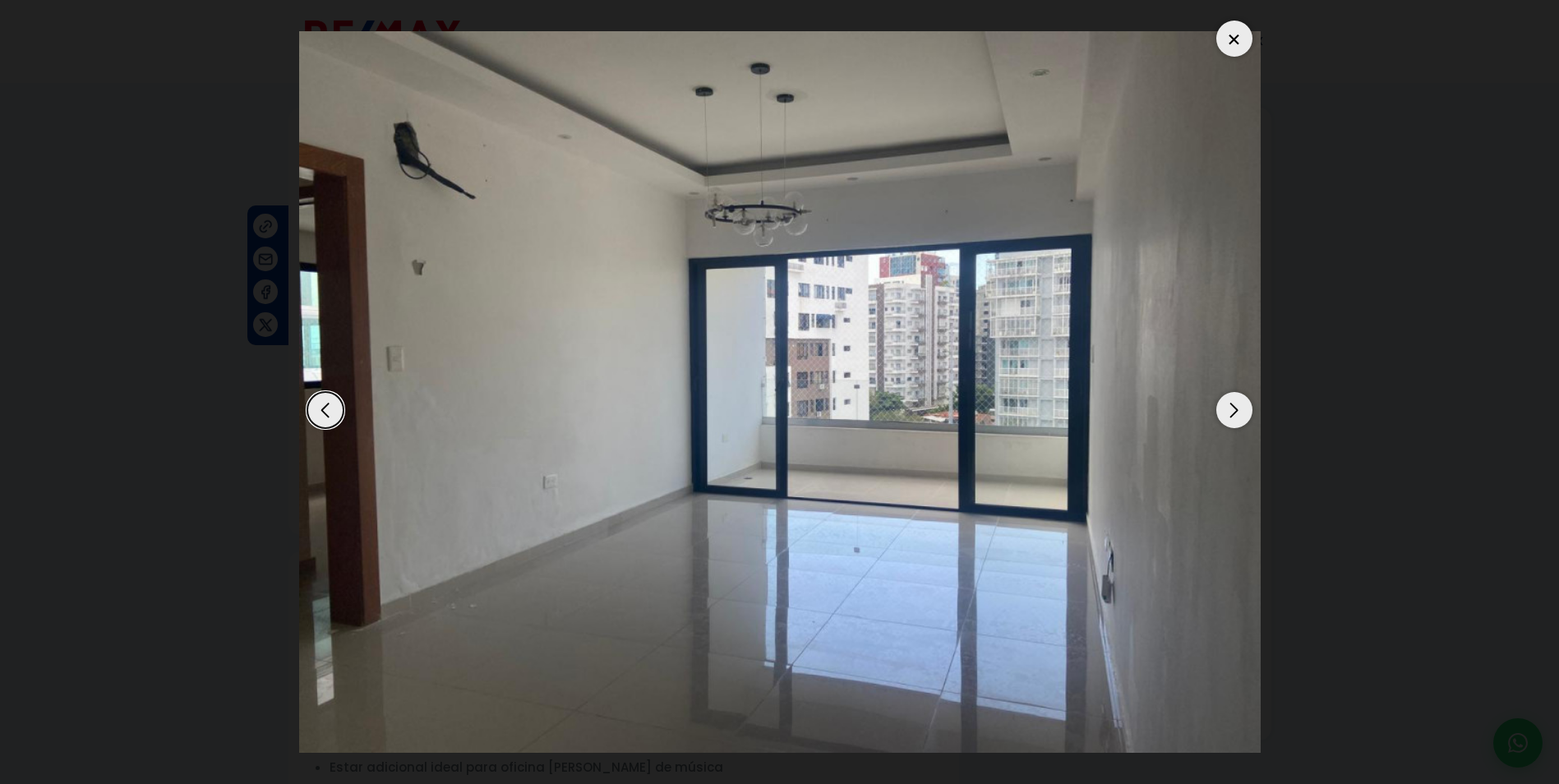
click at [1239, 420] on div "Next slide" at bounding box center [1234, 410] width 36 height 36
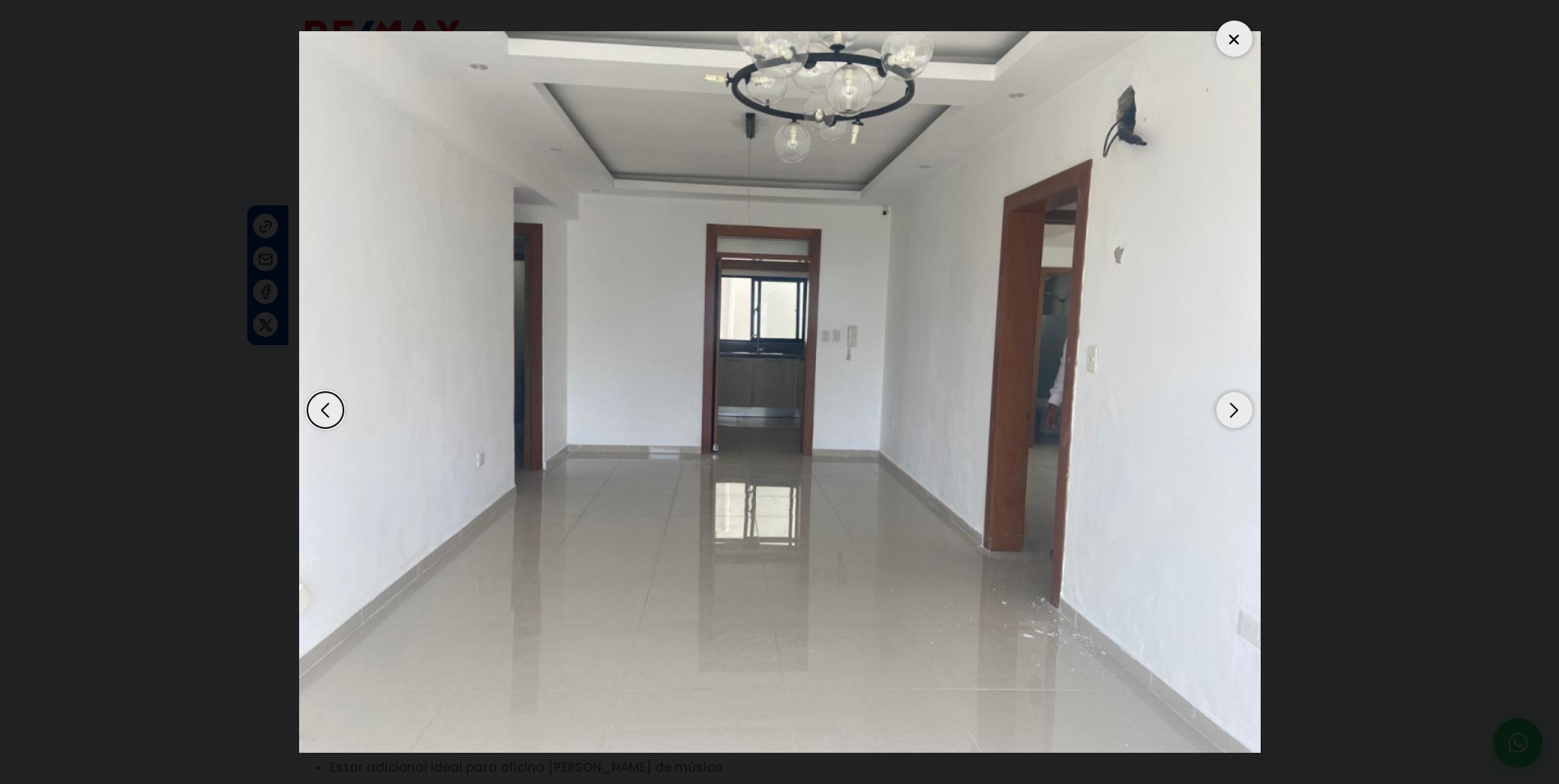
click at [287, 189] on dialog at bounding box center [779, 392] width 986 height 784
click at [1230, 28] on div at bounding box center [1234, 39] width 36 height 36
